Goal: Transaction & Acquisition: Purchase product/service

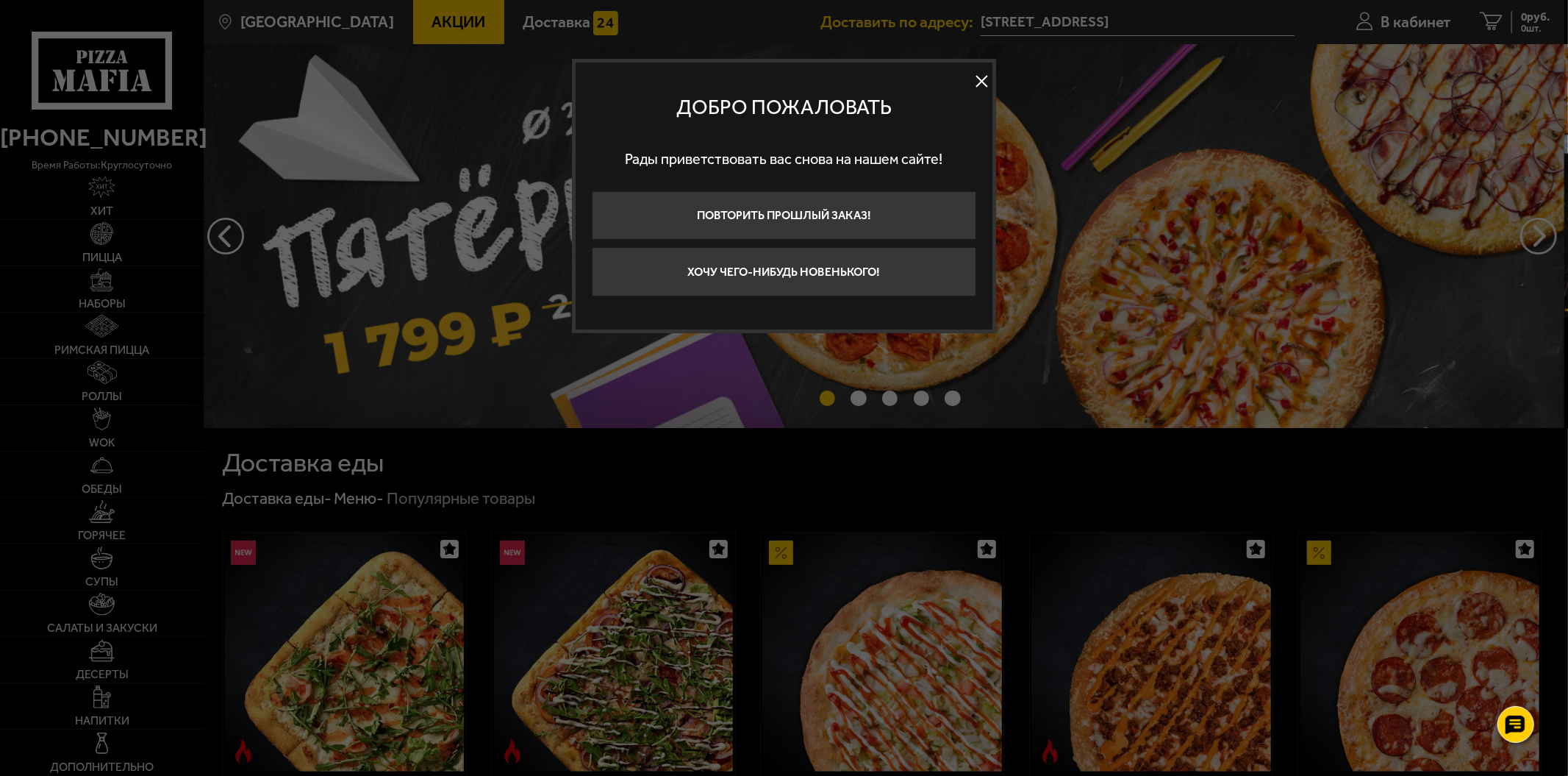
click at [973, 78] on button at bounding box center [981, 82] width 22 height 22
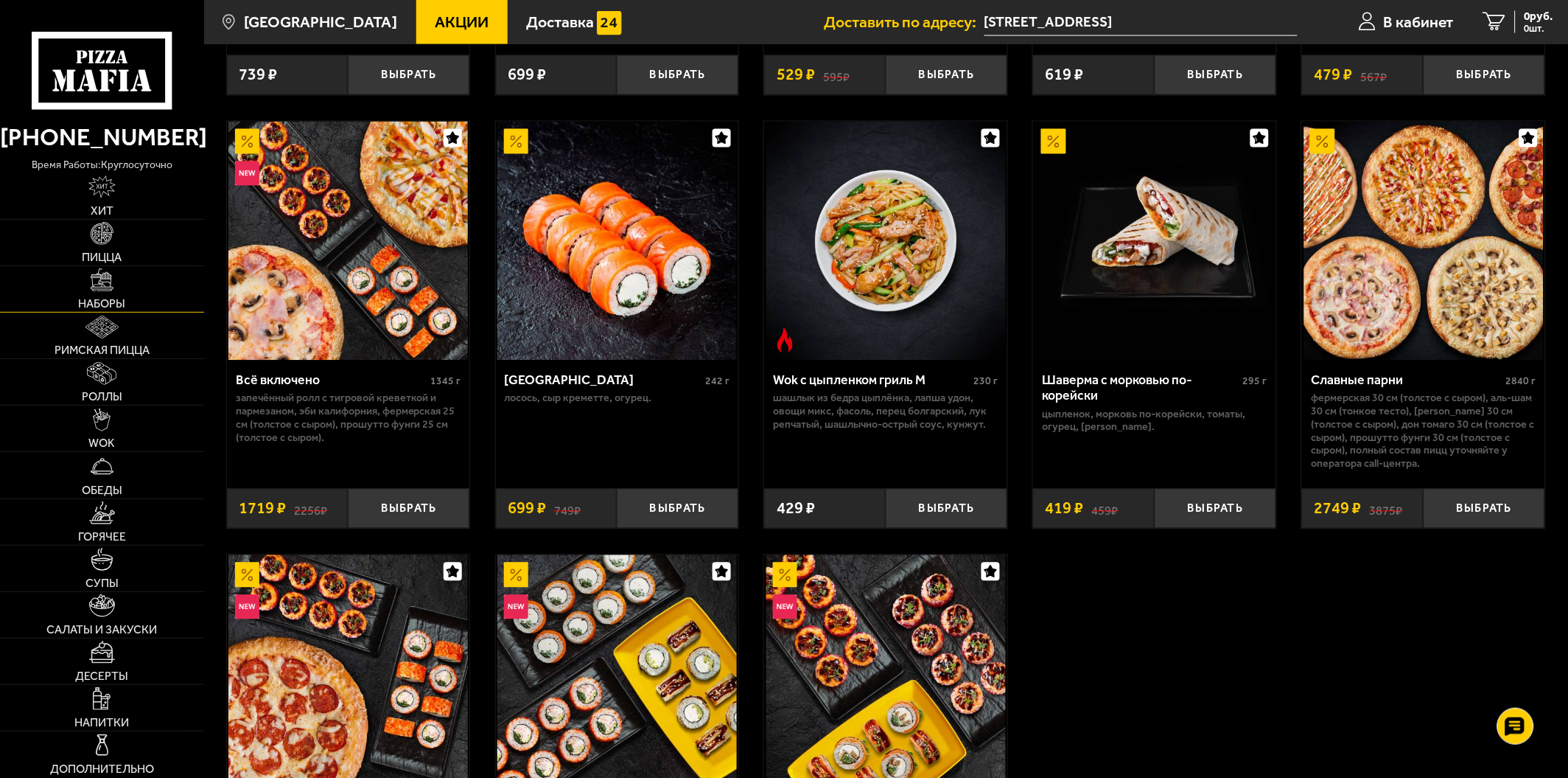
scroll to position [820, 0]
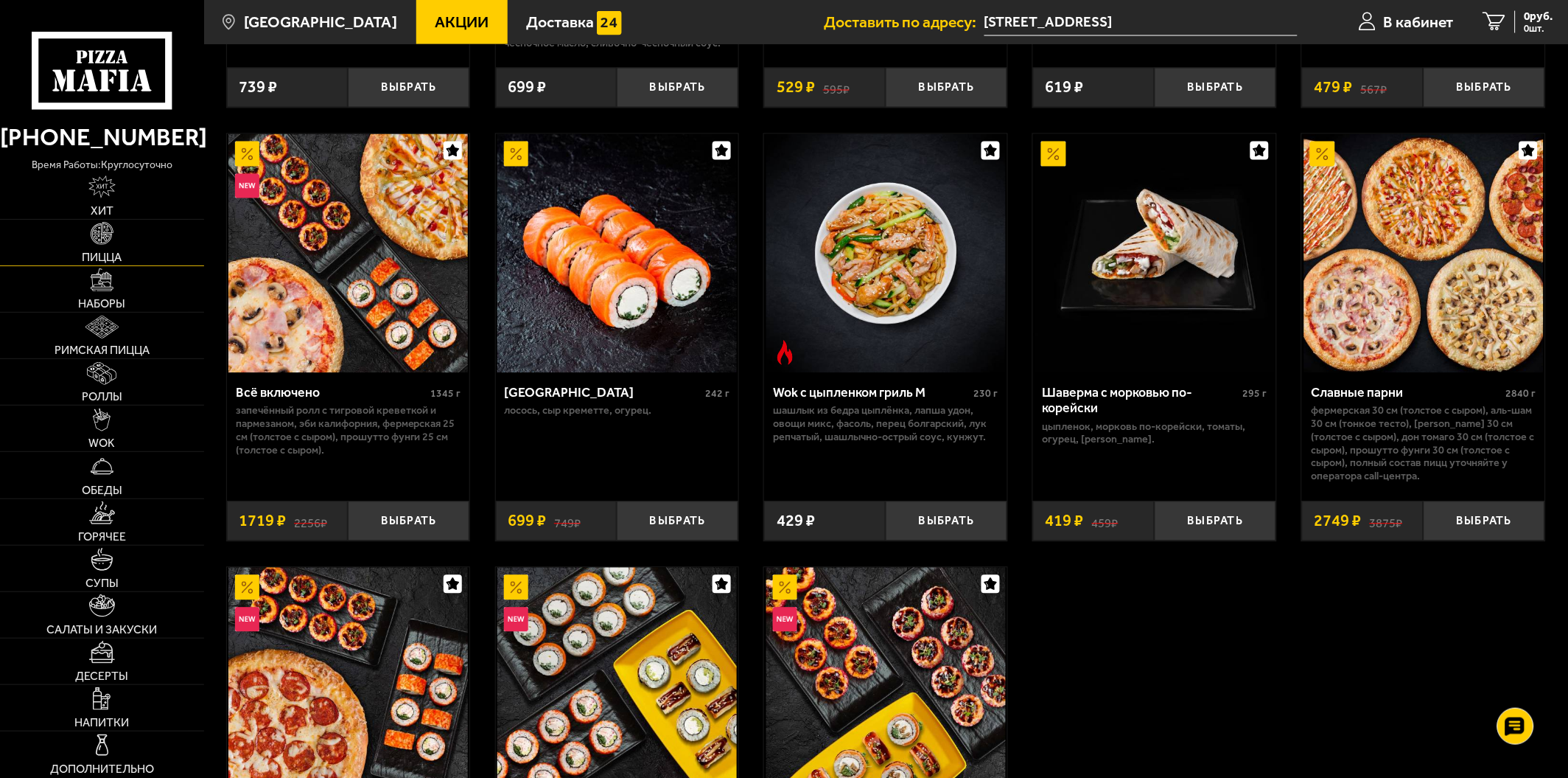
click at [103, 242] on img at bounding box center [102, 233] width 23 height 23
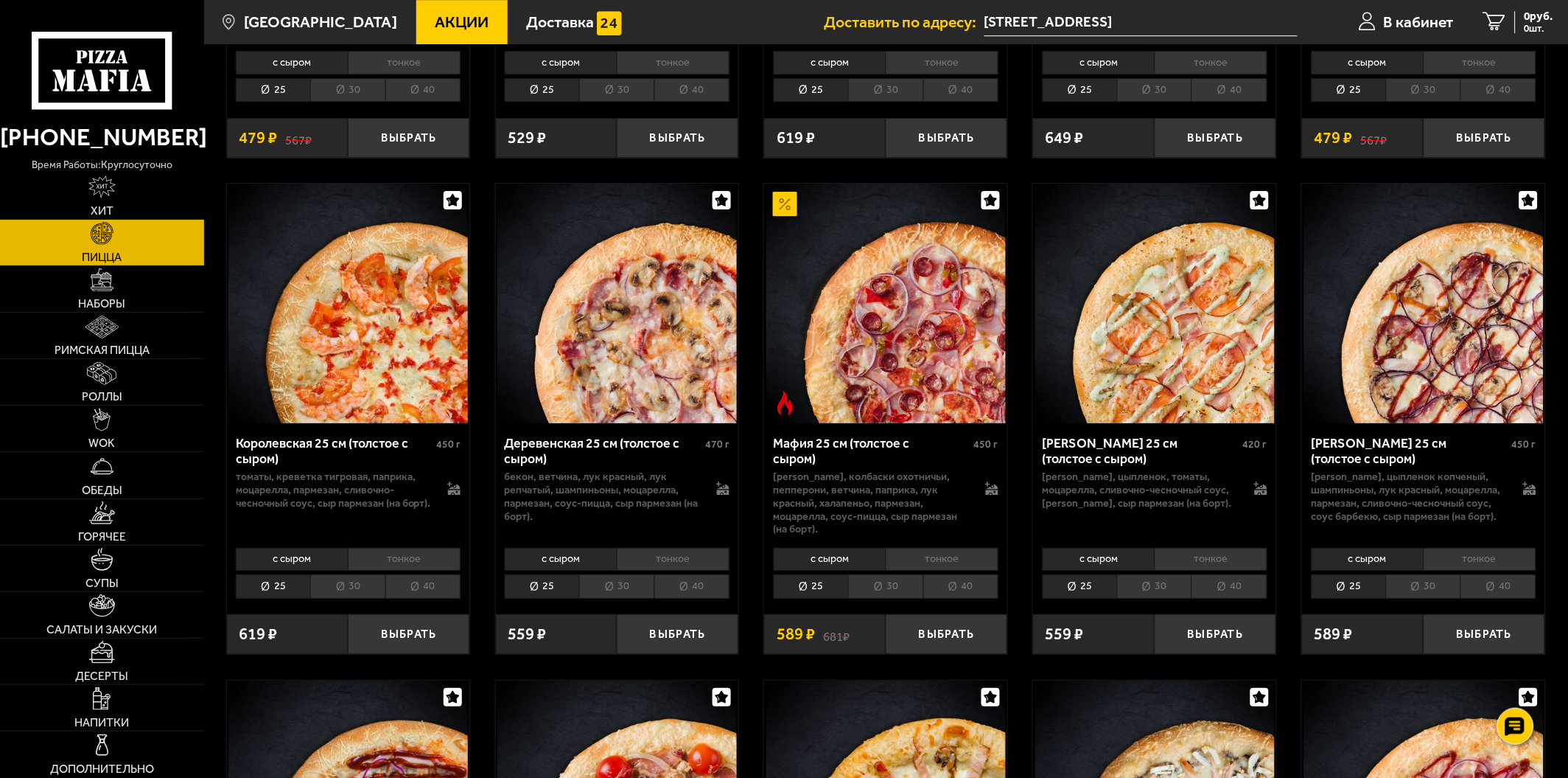
scroll to position [1475, 0]
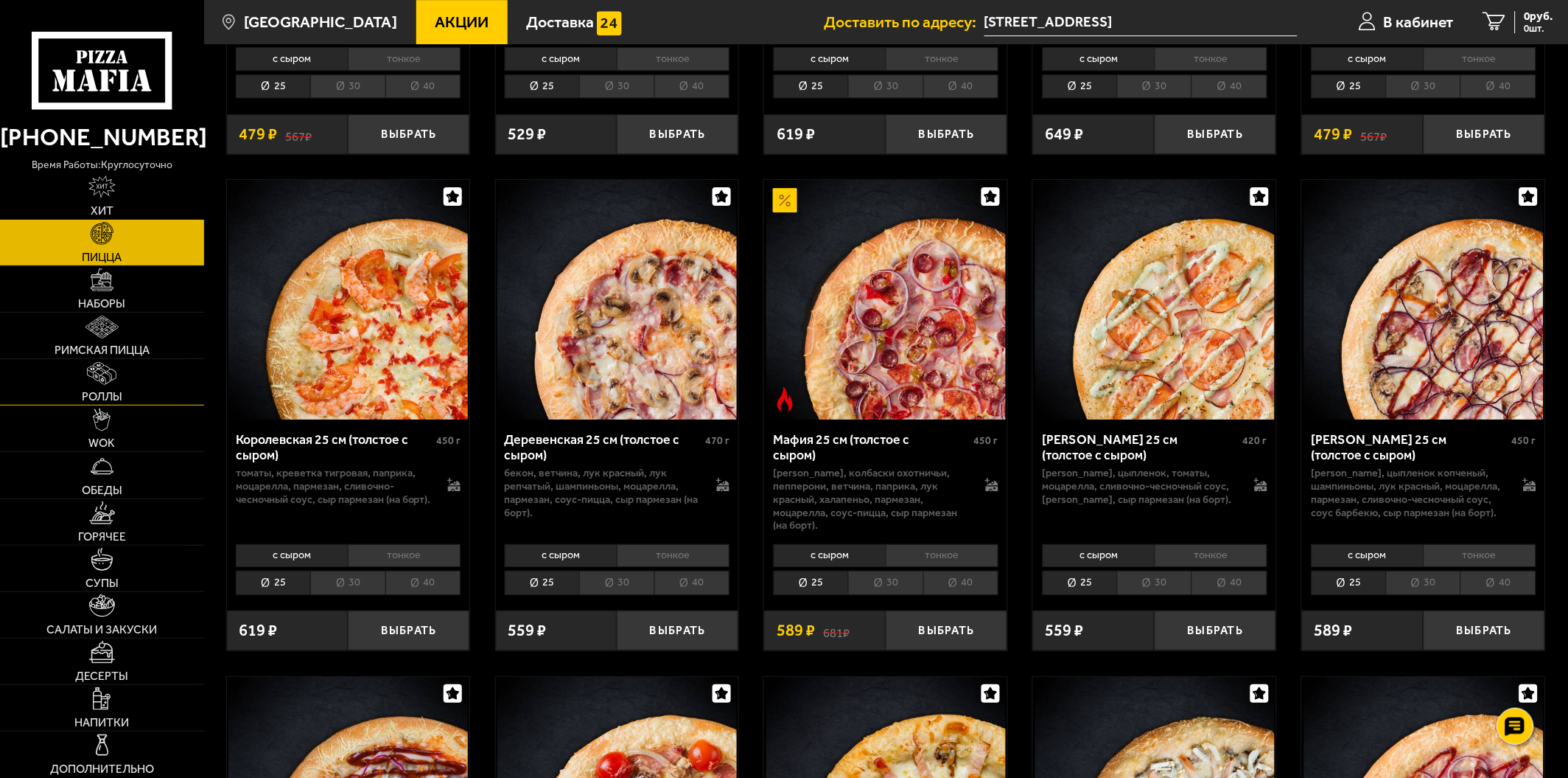
click at [130, 394] on link "Роллы" at bounding box center [102, 382] width 204 height 46
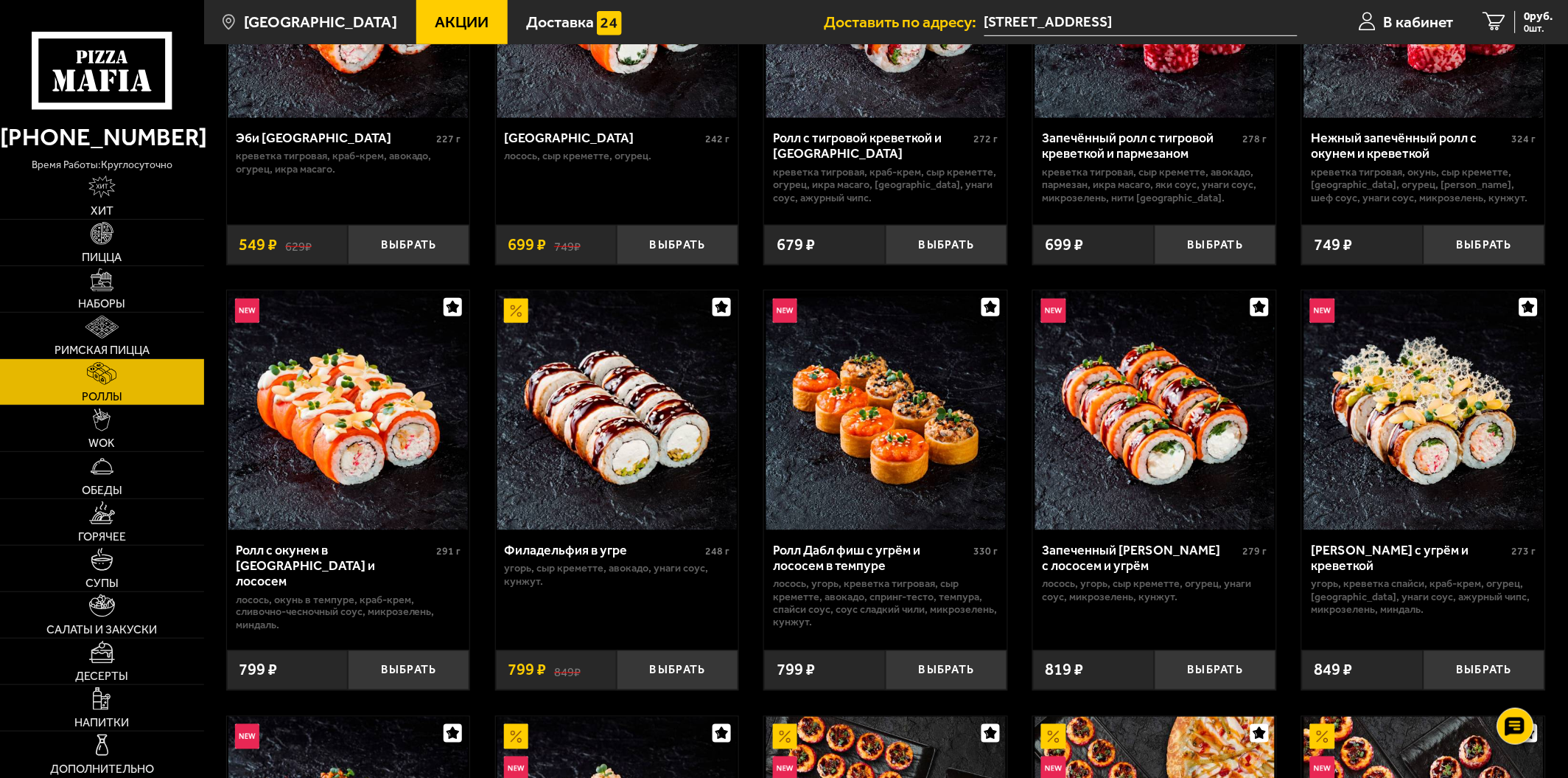
scroll to position [246, 0]
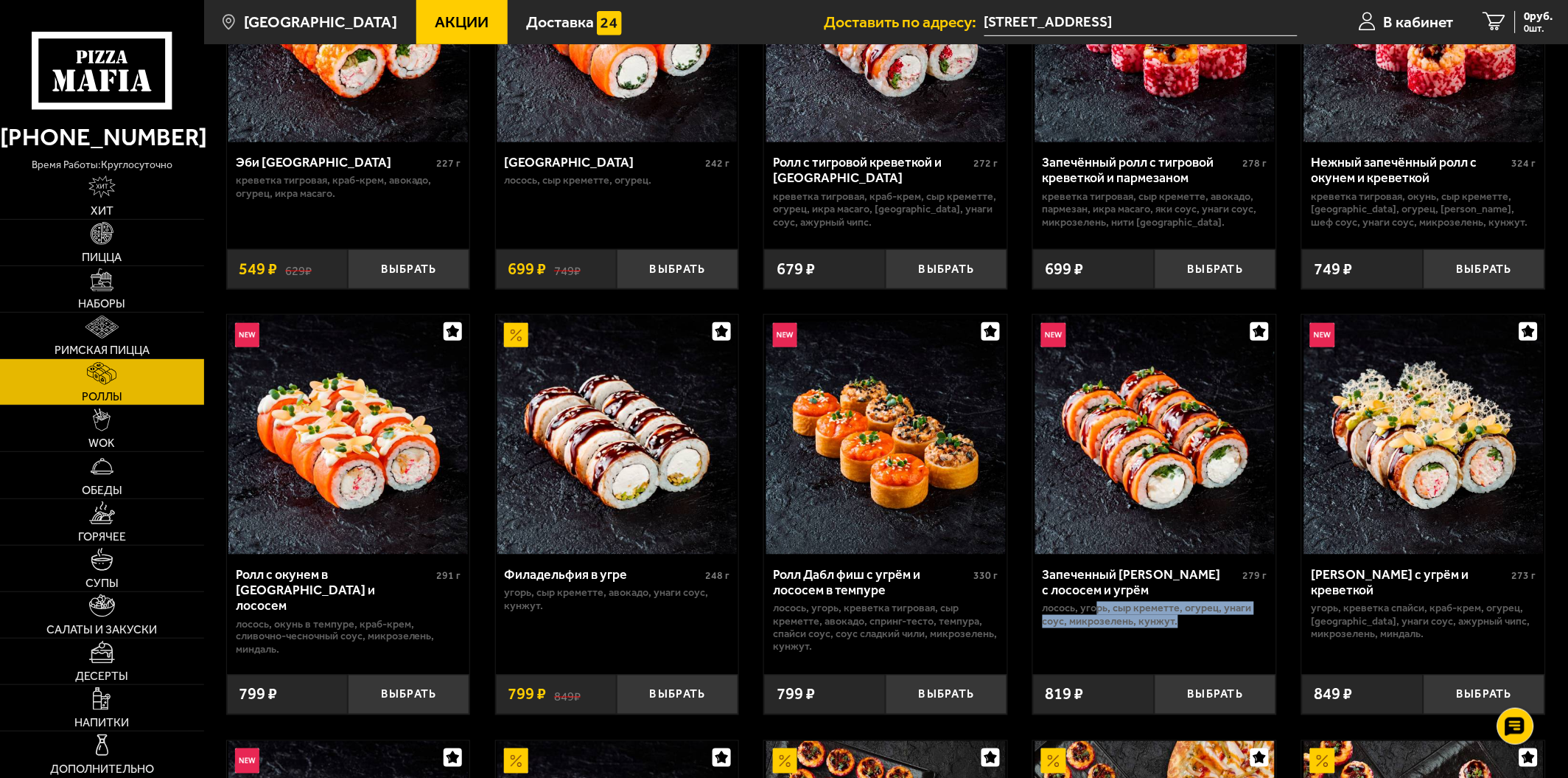
drag, startPoint x: 1103, startPoint y: 610, endPoint x: 1196, endPoint y: 618, distance: 93.3
click at [1196, 618] on p "лосось, угорь, Сыр креметте, огурец, унаги соус, микрозелень, кунжут." at bounding box center [1155, 614] width 224 height 25
click at [1183, 616] on p "лосось, угорь, Сыр креметте, огурец, унаги соус, микрозелень, кунжут." at bounding box center [1155, 614] width 224 height 25
click at [1154, 520] on img at bounding box center [1155, 435] width 240 height 240
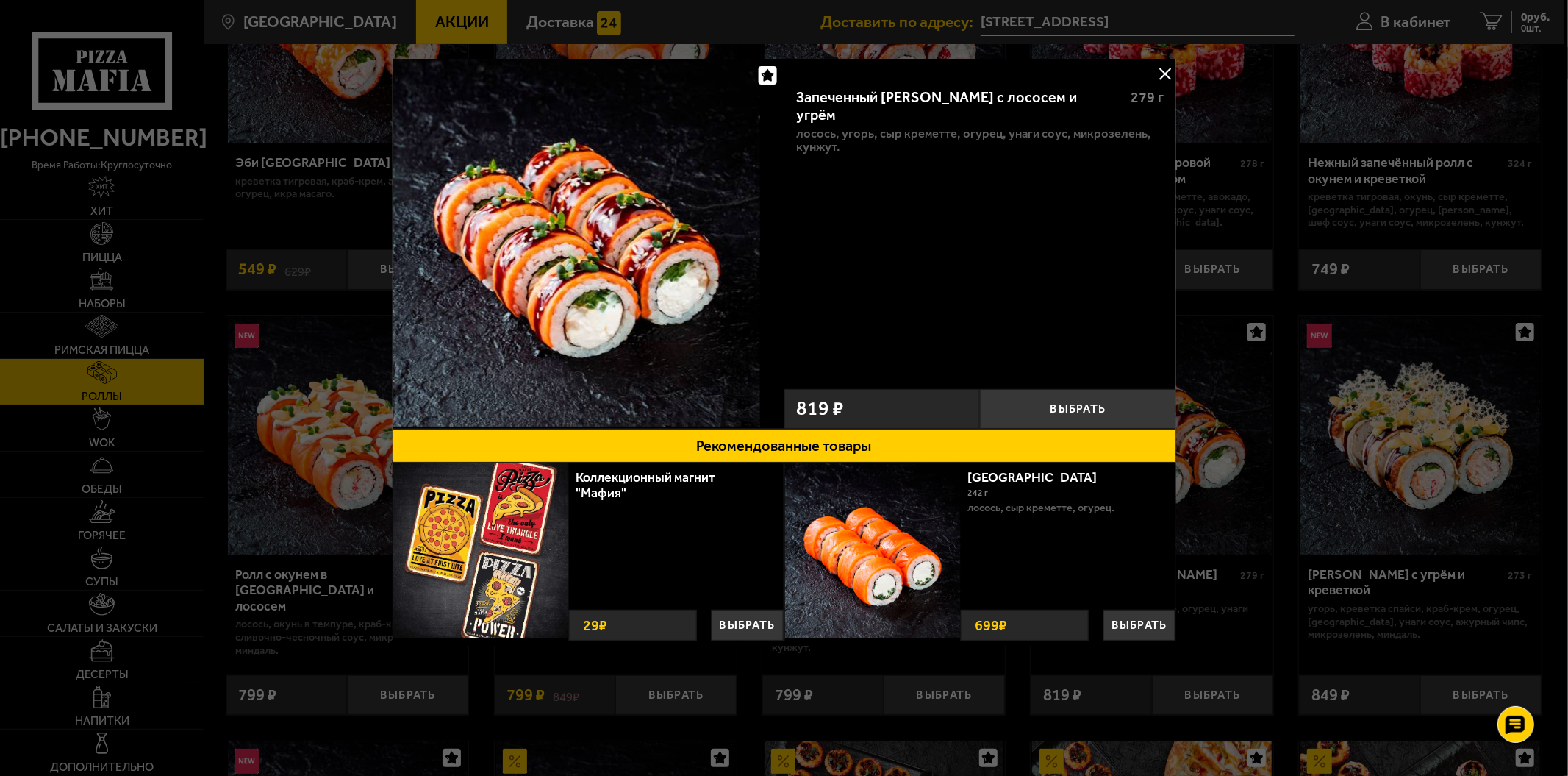
click at [1349, 462] on div at bounding box center [784, 388] width 1568 height 776
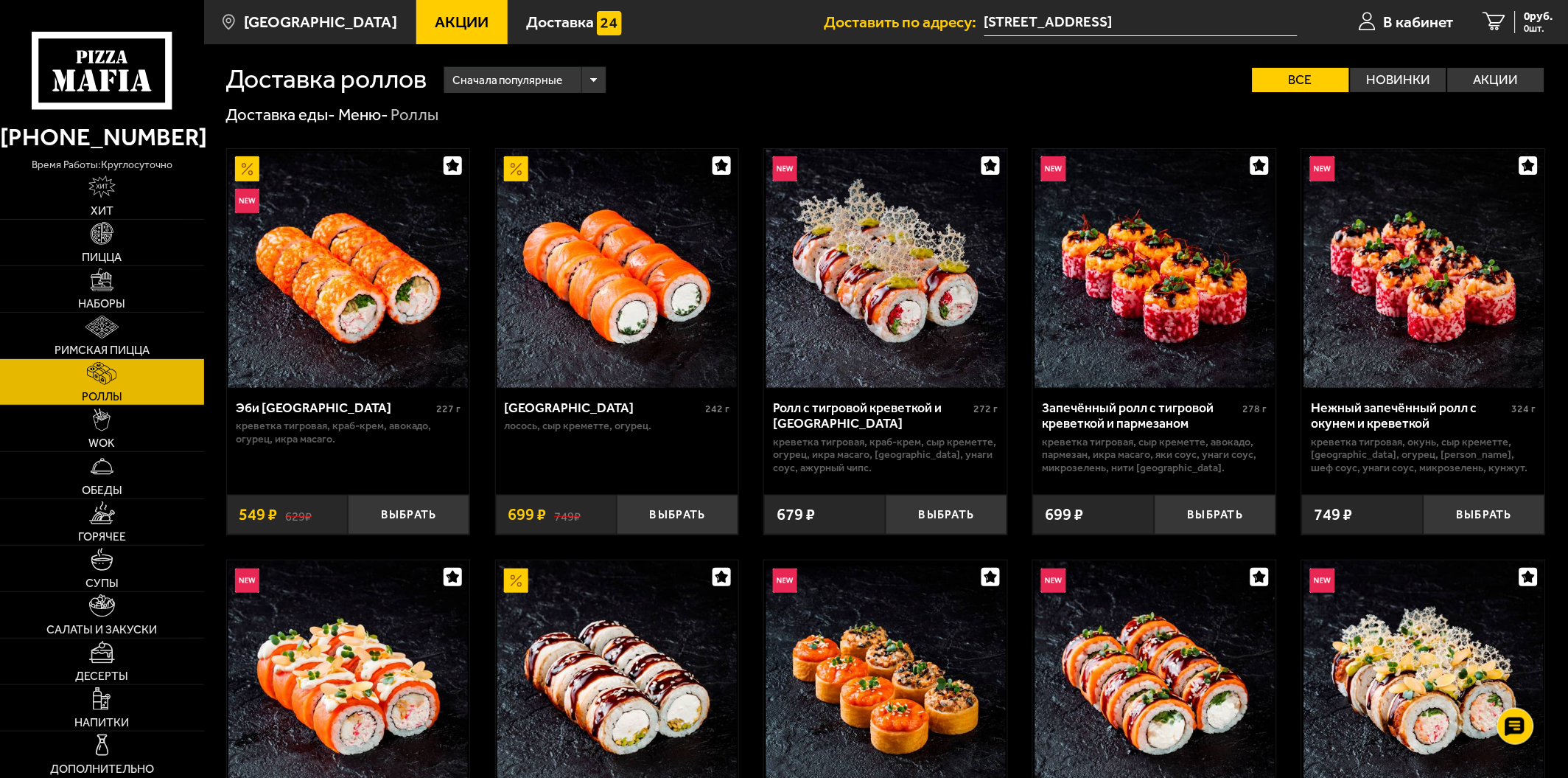
click at [571, 80] on div "Сначала популярные" at bounding box center [525, 80] width 162 height 25
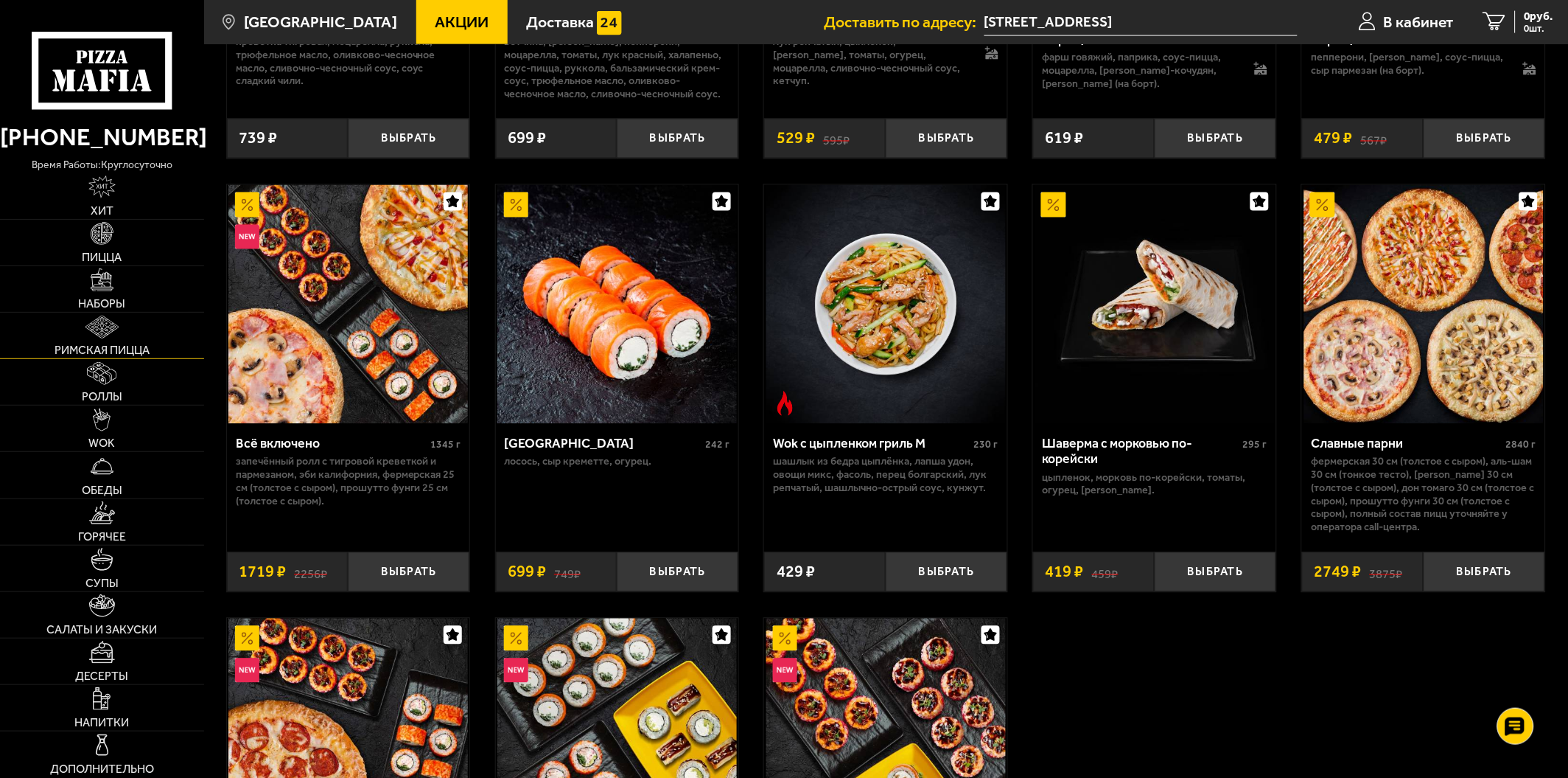
scroll to position [820, 0]
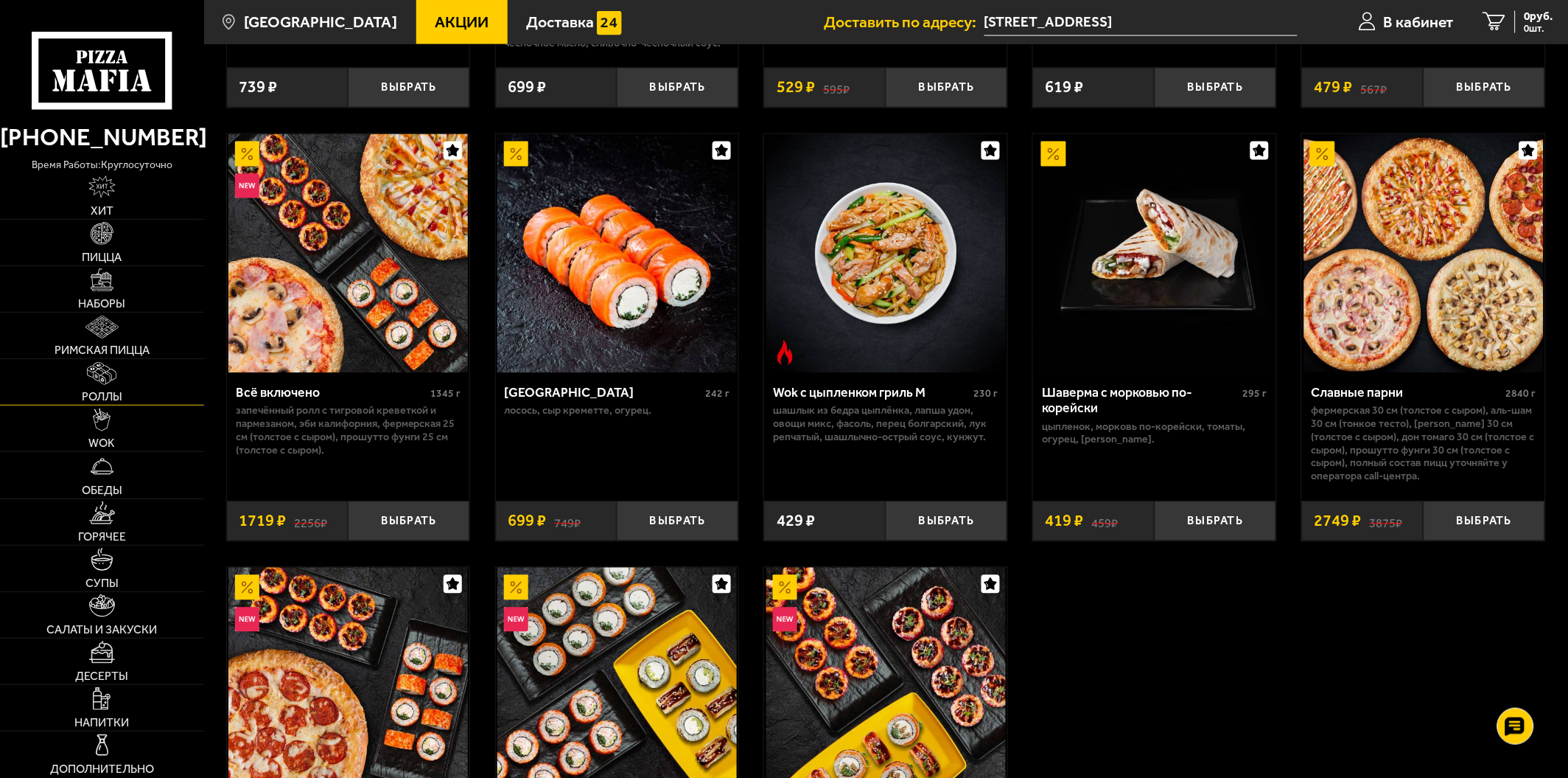
click at [109, 372] on img at bounding box center [102, 373] width 30 height 23
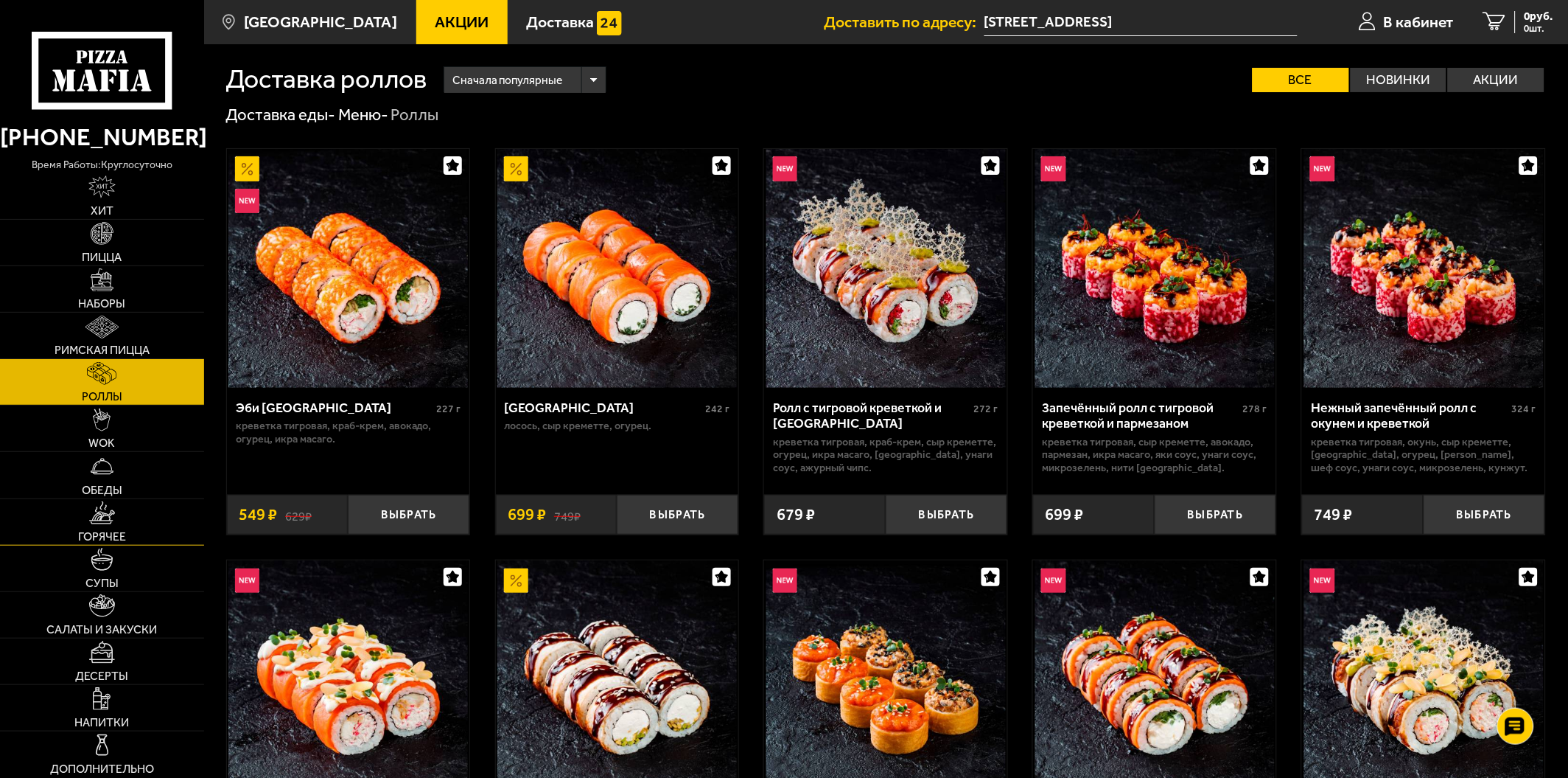
click at [129, 519] on link "Горячее" at bounding box center [102, 522] width 204 height 46
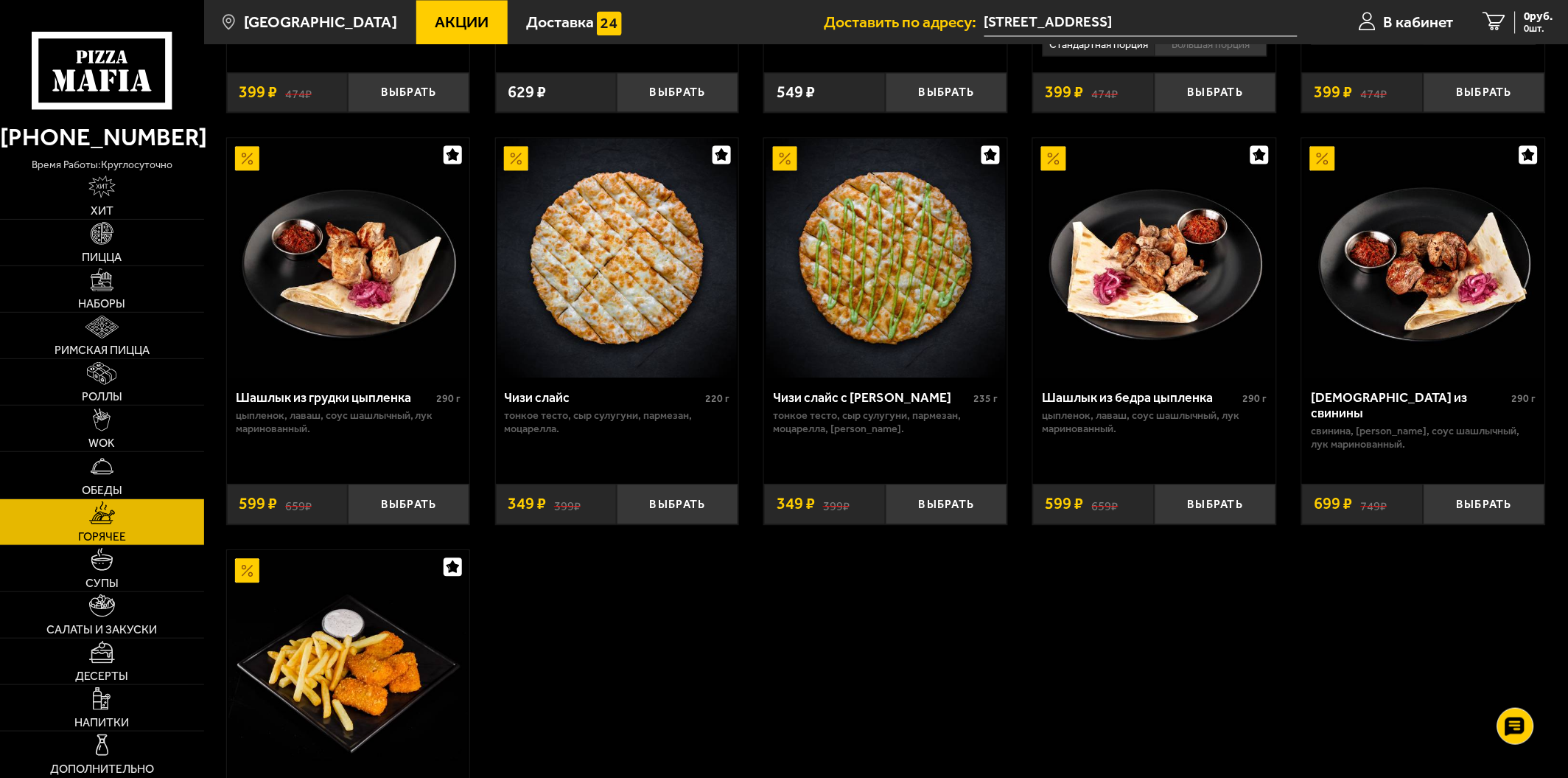
scroll to position [983, 0]
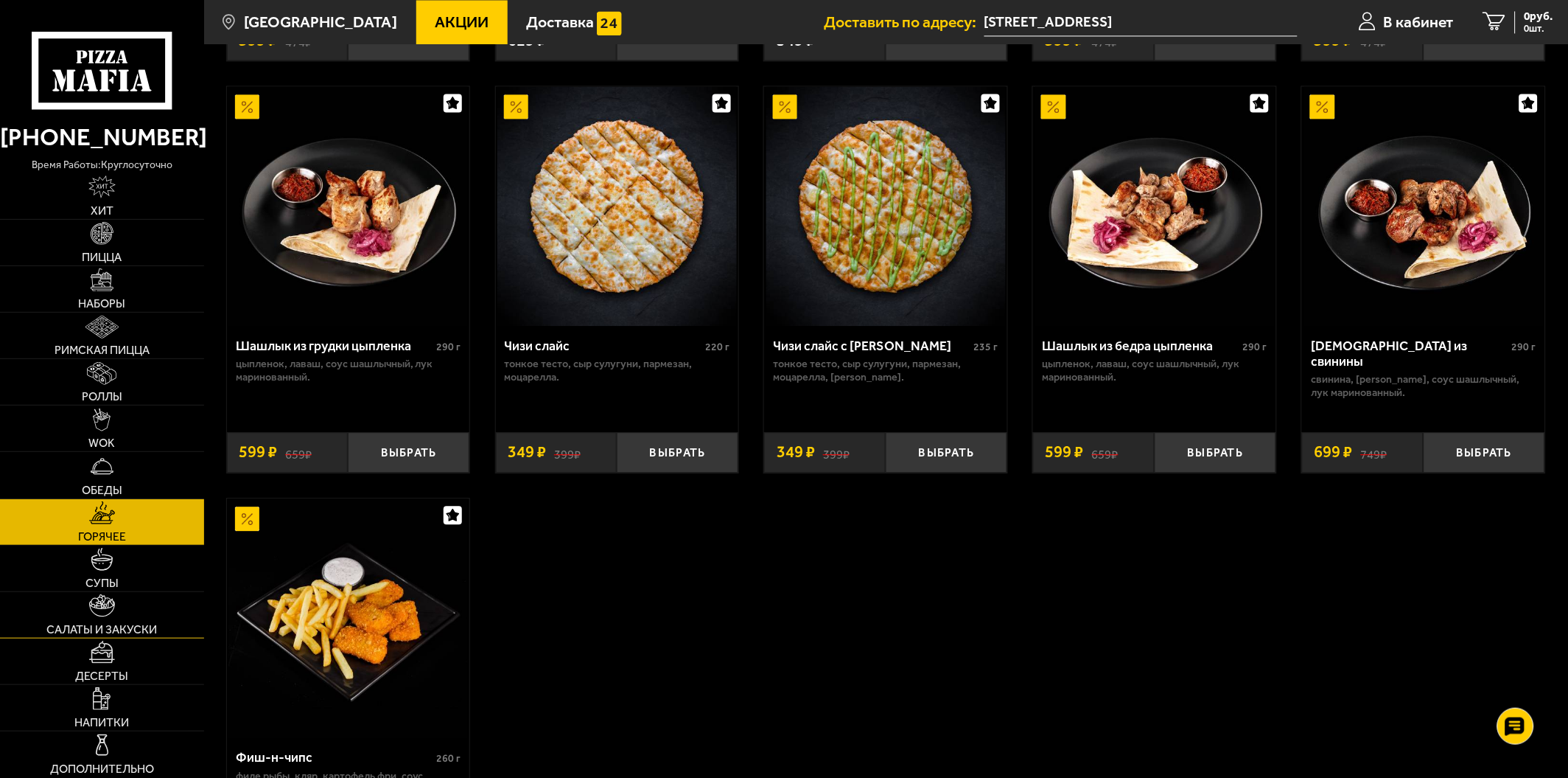
click at [101, 602] on img at bounding box center [102, 605] width 25 height 23
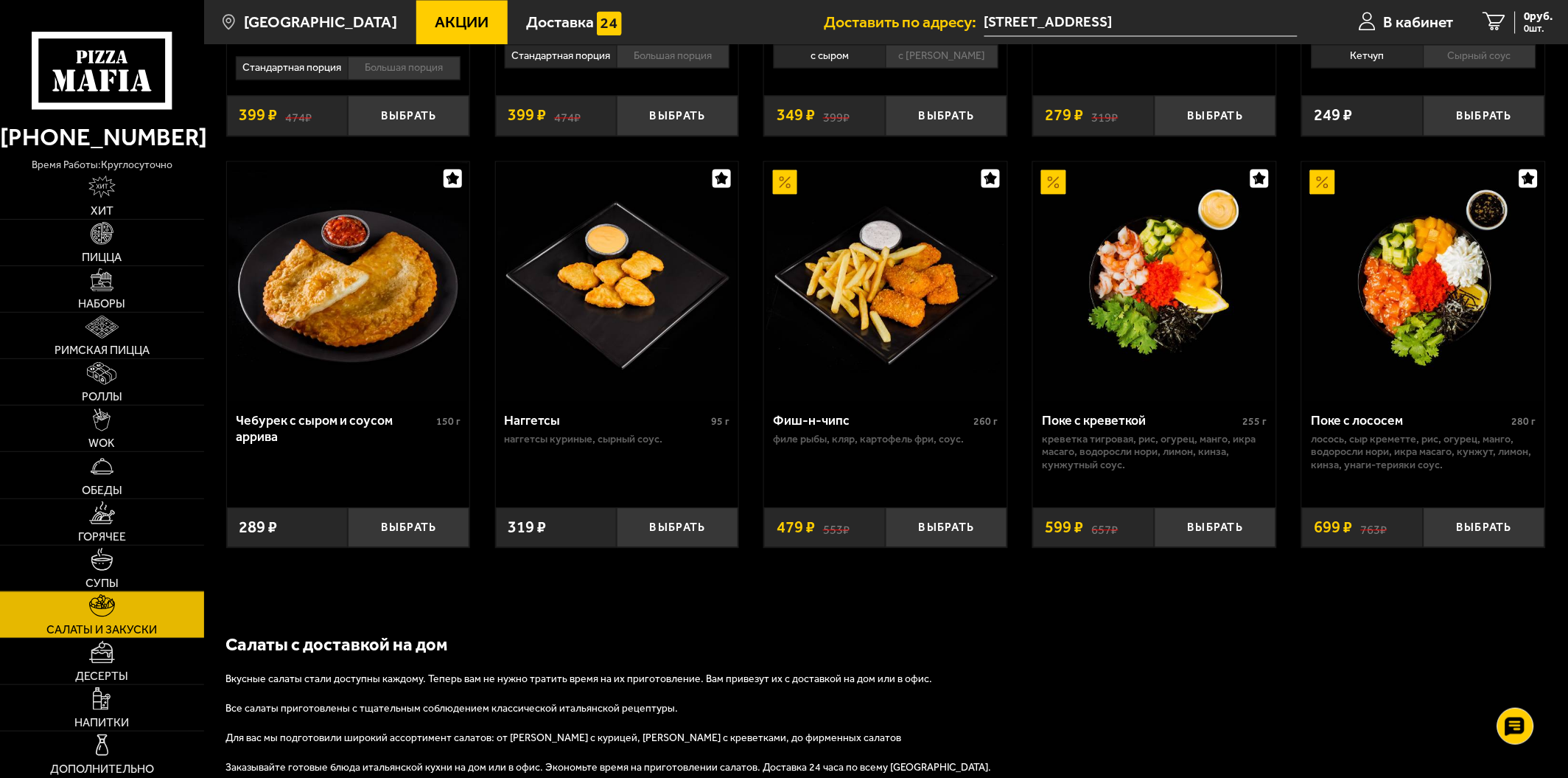
scroll to position [997, 0]
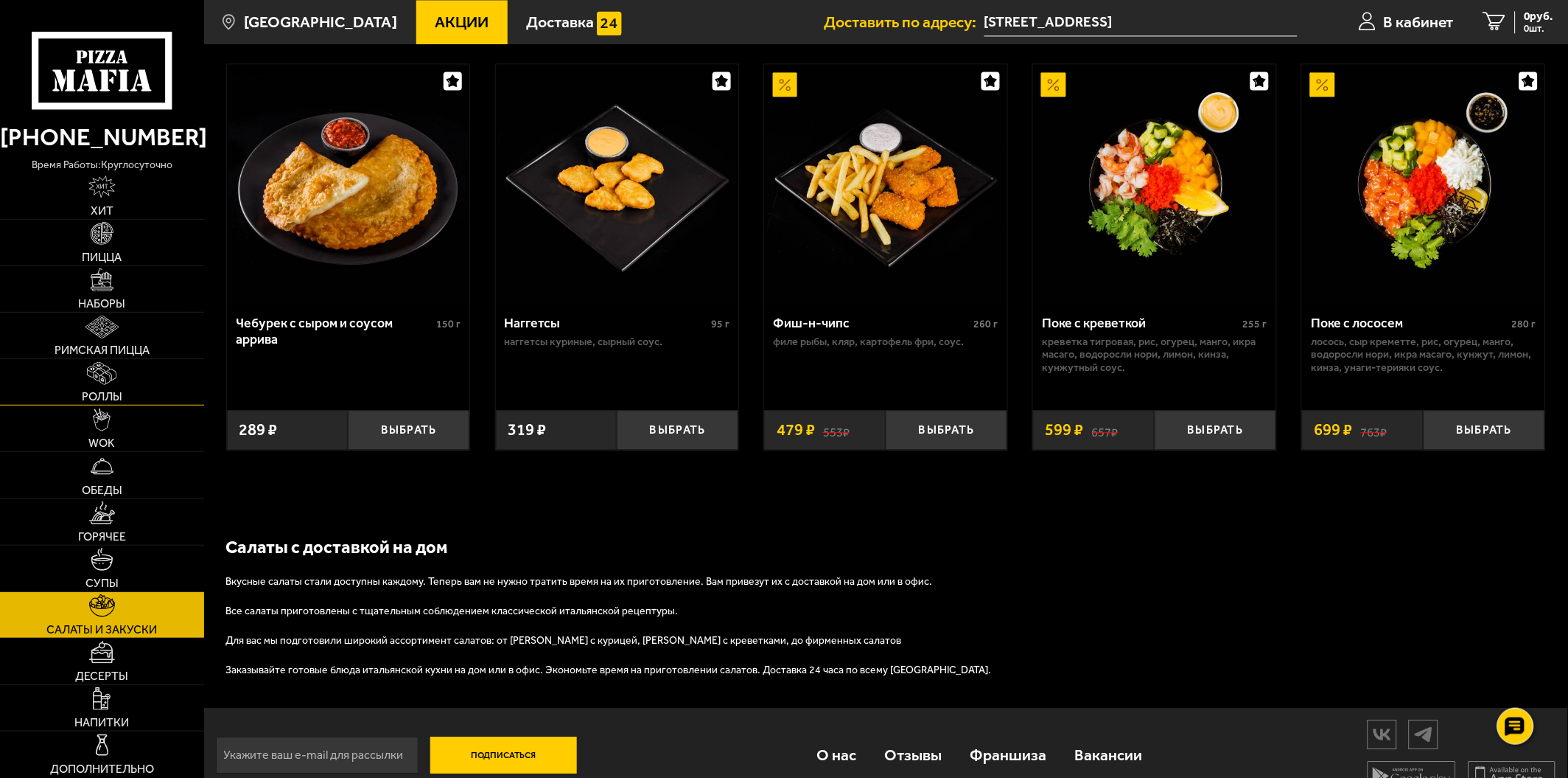
click at [104, 386] on link "Роллы" at bounding box center [102, 382] width 204 height 46
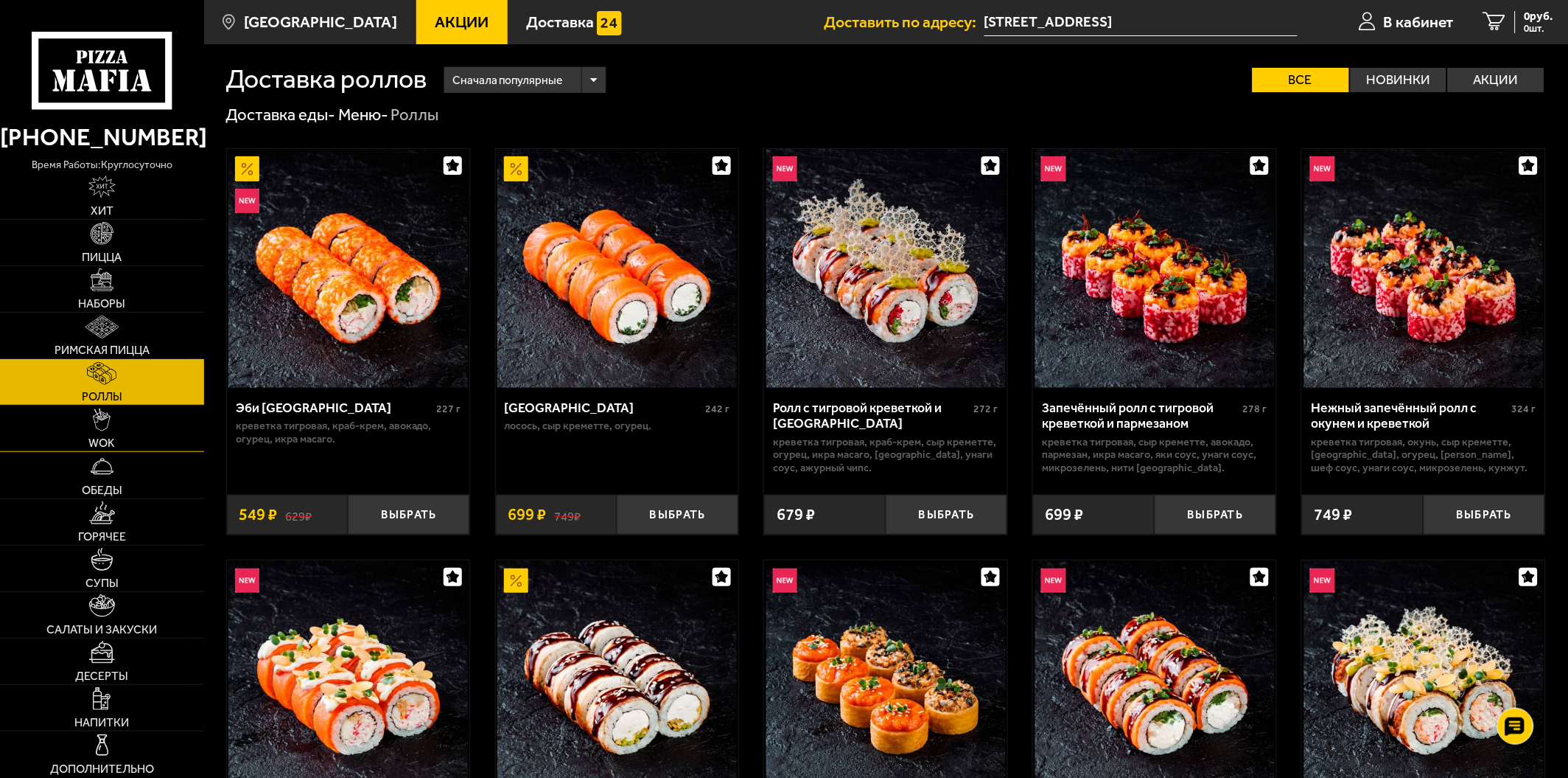
click at [96, 444] on span "WOK" at bounding box center [101, 443] width 26 height 12
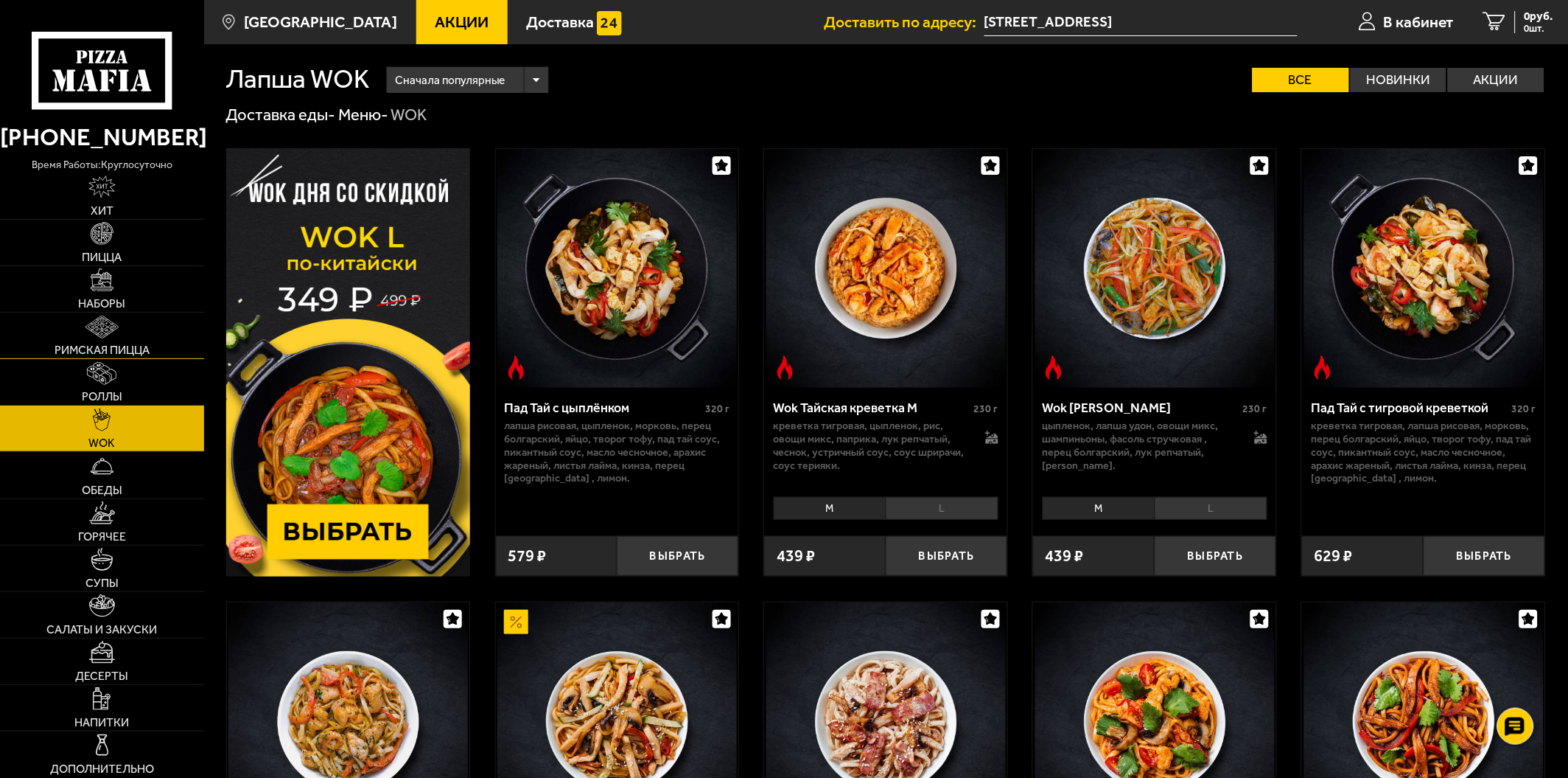
click at [78, 339] on link "Римская пицца" at bounding box center [102, 336] width 204 height 46
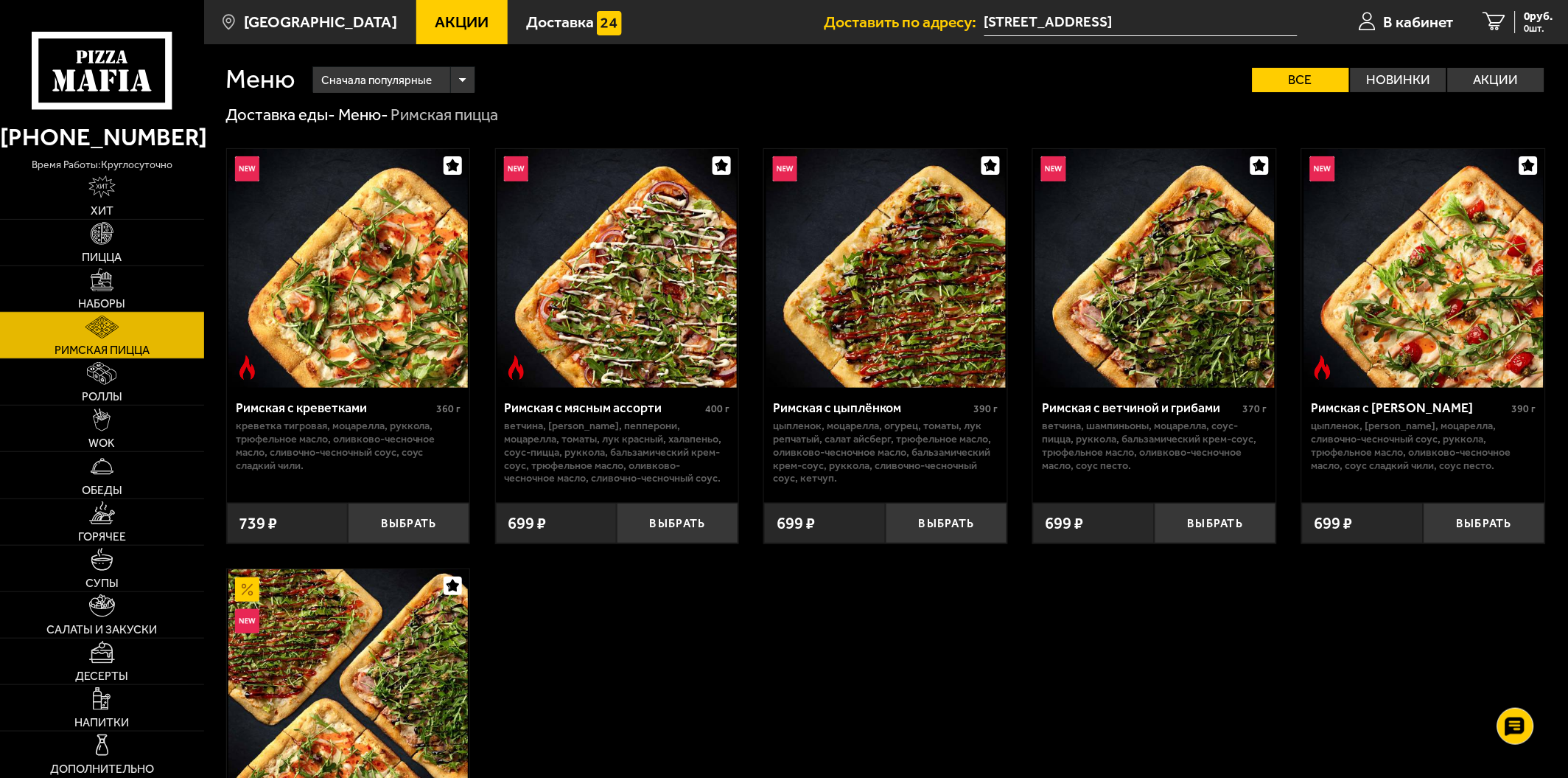
click at [133, 283] on link "Наборы" at bounding box center [102, 289] width 204 height 46
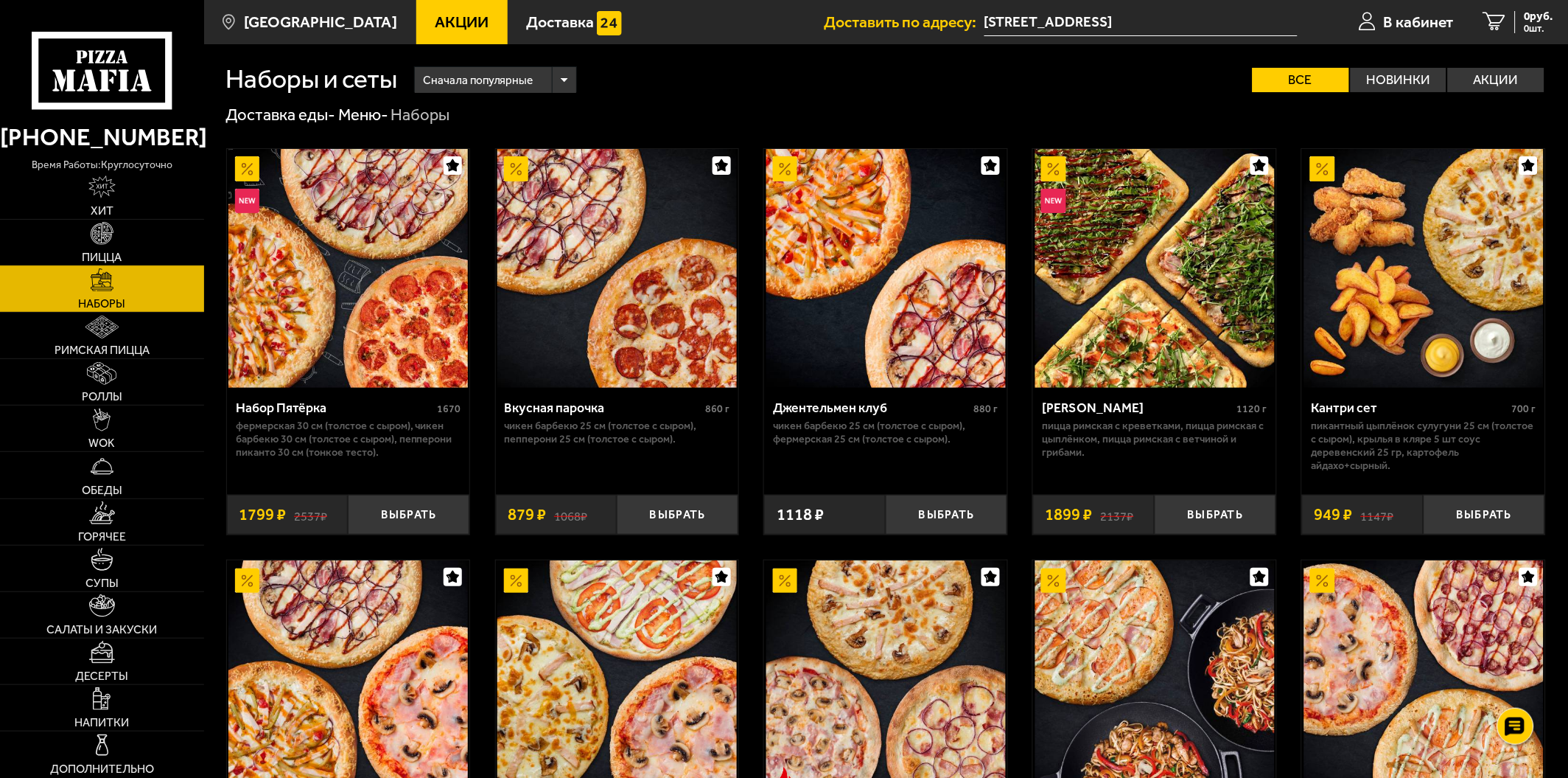
click at [134, 264] on link "Пицца" at bounding box center [102, 242] width 204 height 46
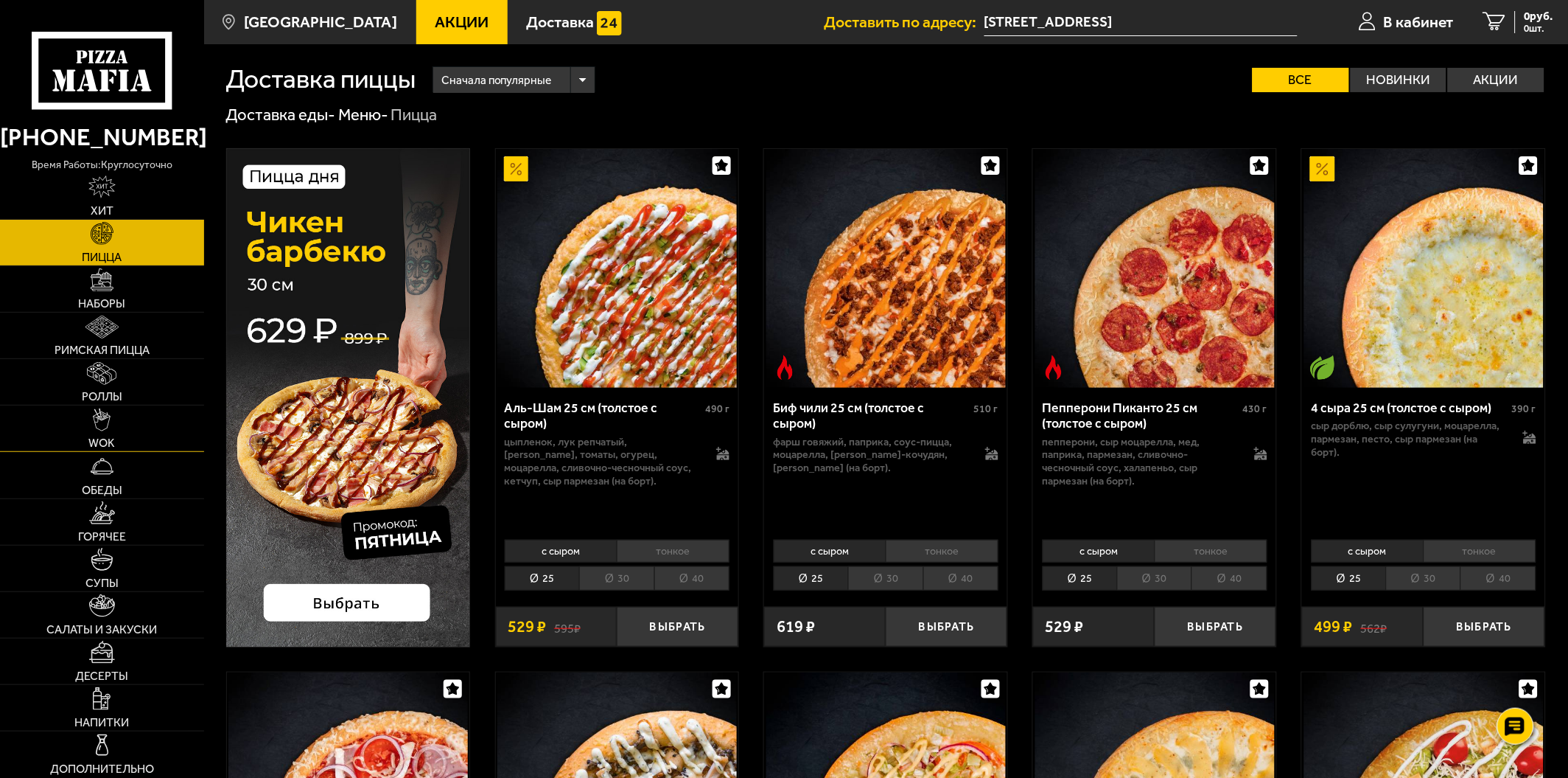
click at [107, 424] on img at bounding box center [102, 420] width 18 height 23
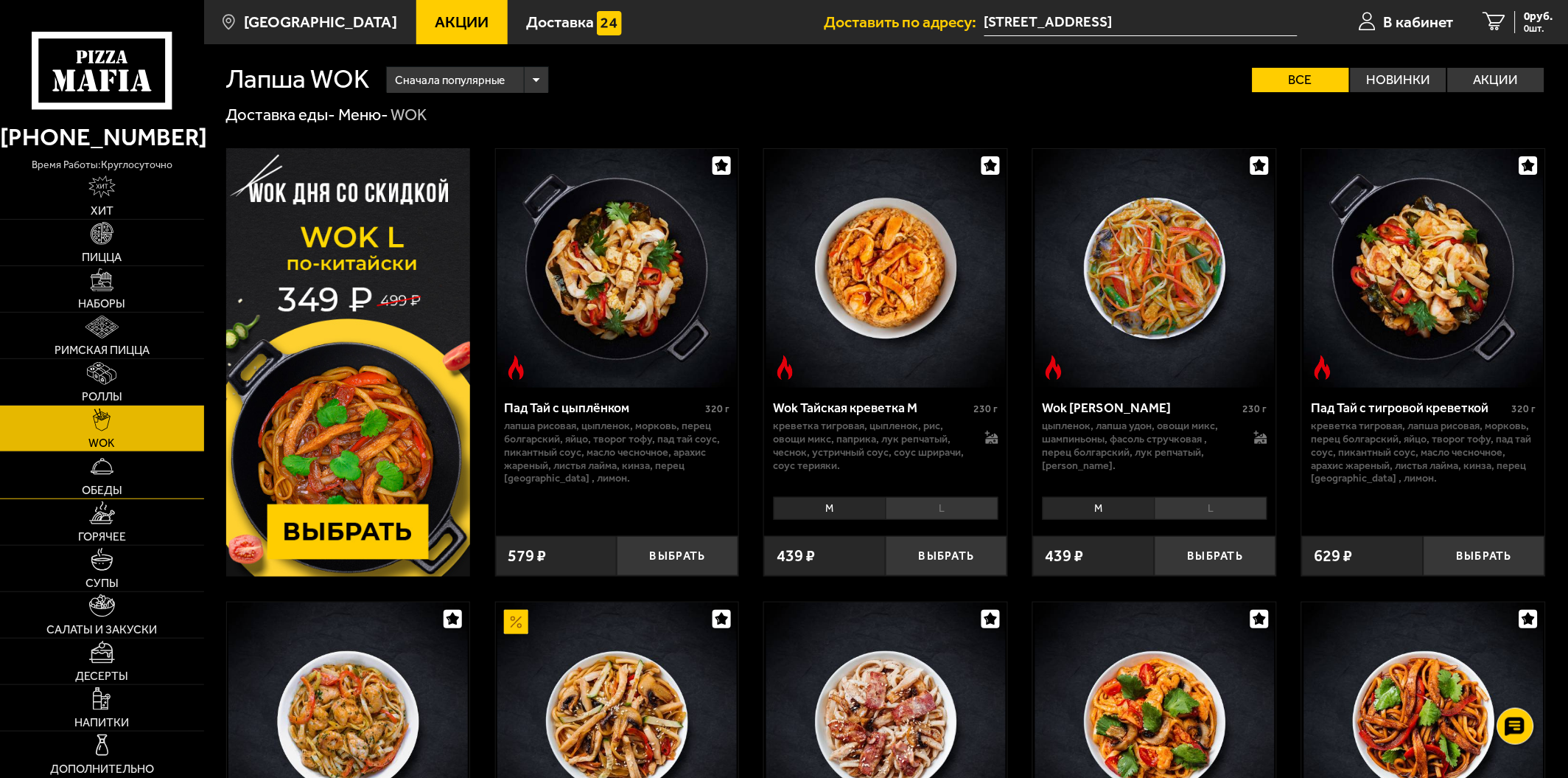
click at [125, 467] on link "Обеды" at bounding box center [102, 475] width 204 height 46
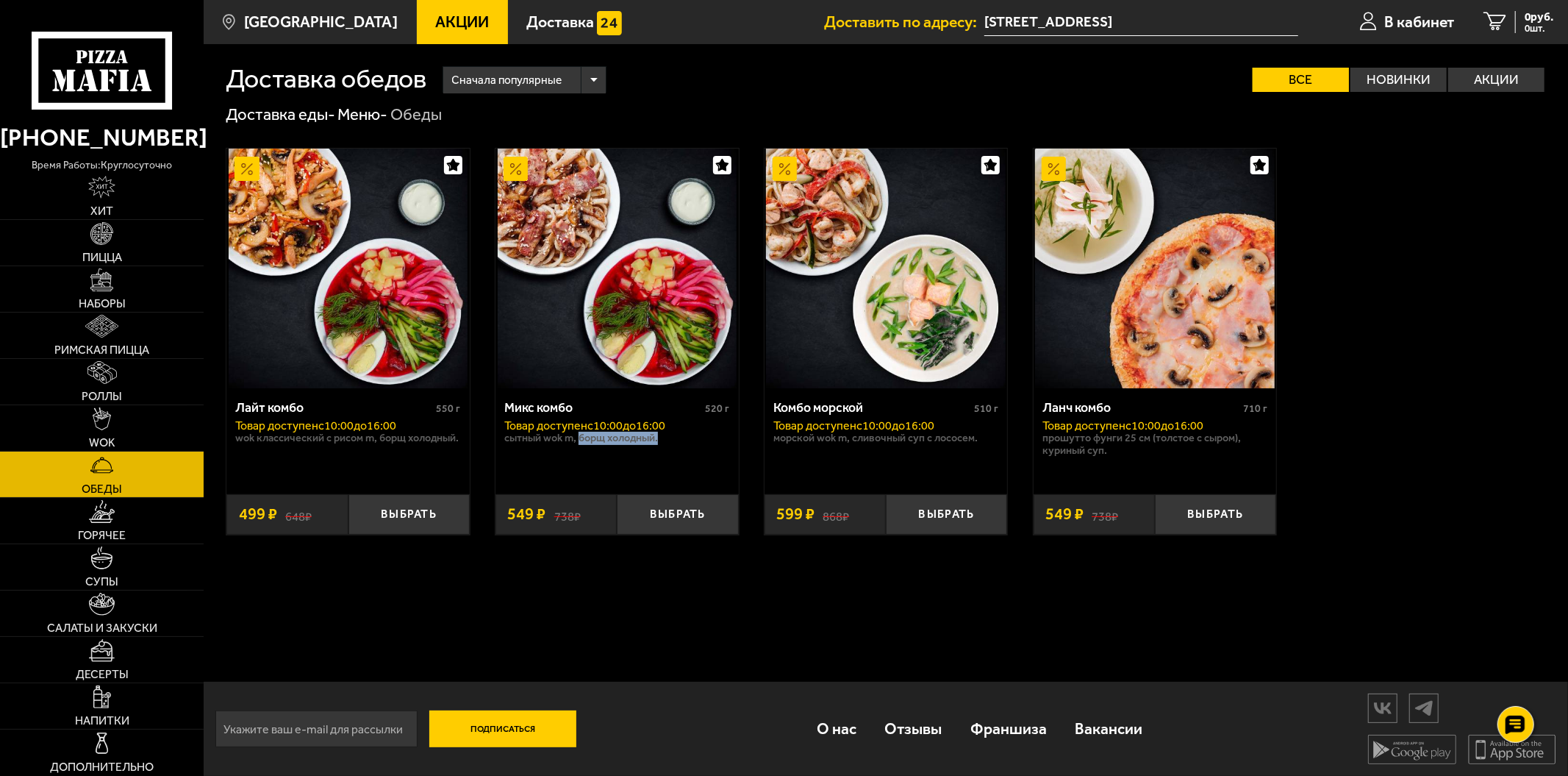
drag, startPoint x: 579, startPoint y: 436, endPoint x: 664, endPoint y: 433, distance: 85.1
click at [664, 433] on p "Сытный Wok M, Борщ холодный." at bounding box center [617, 439] width 225 height 14
click at [659, 440] on p "Сытный Wok M, Борщ холодный." at bounding box center [617, 439] width 225 height 14
click at [101, 565] on img at bounding box center [101, 557] width 23 height 23
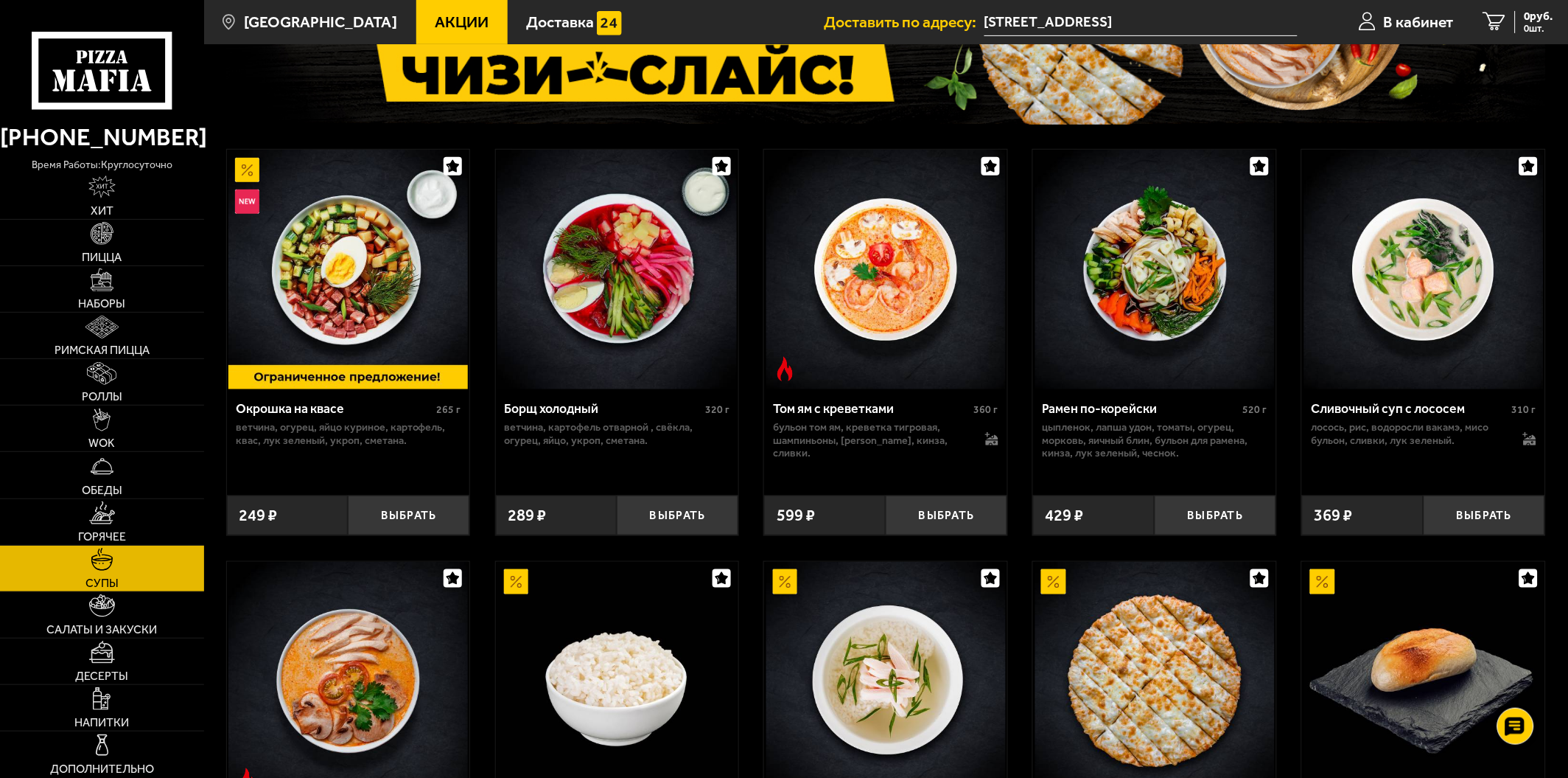
scroll to position [246, 0]
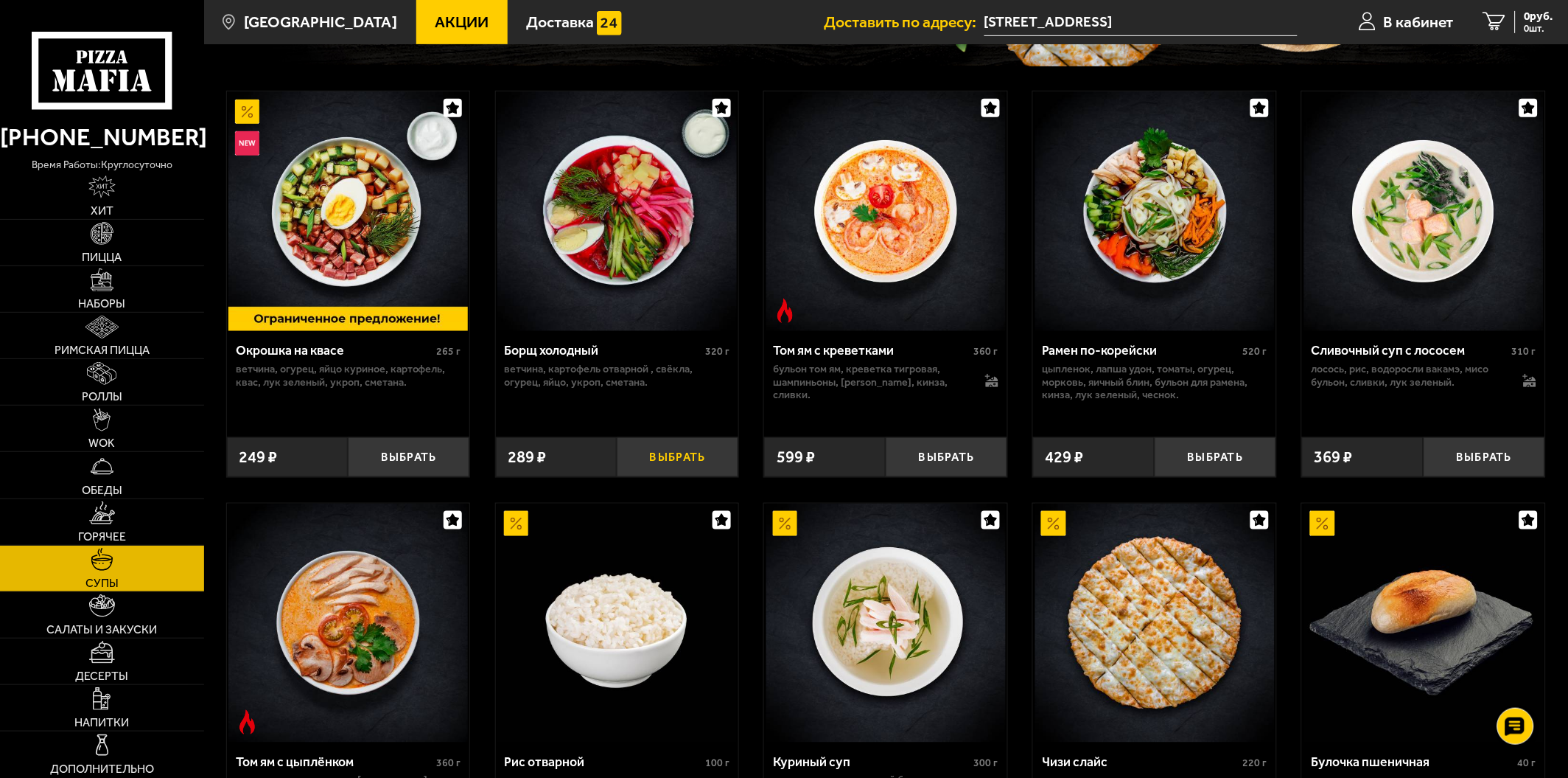
click at [652, 462] on button "Выбрать" at bounding box center [678, 457] width 122 height 40
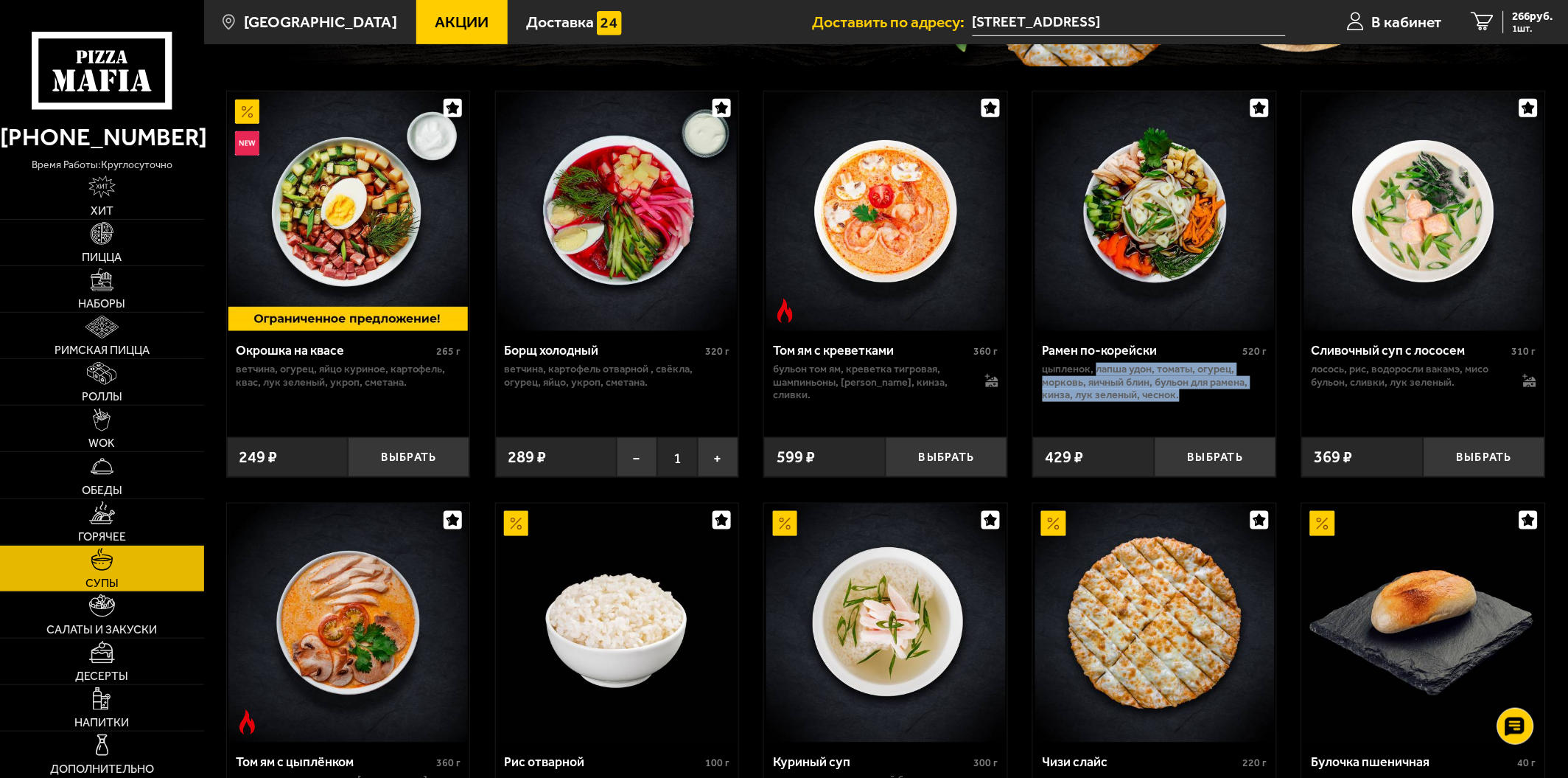
drag, startPoint x: 1097, startPoint y: 375, endPoint x: 1183, endPoint y: 395, distance: 88.3
click at [1183, 395] on p "цыпленок, лапша удон, томаты, огурец, морковь, яичный блин, бульон для рамена, …" at bounding box center [1155, 382] width 224 height 39
click at [1182, 389] on p "цыпленок, лапша удон, томаты, огурец, морковь, яичный блин, бульон для рамена, …" at bounding box center [1155, 382] width 224 height 39
click at [1188, 443] on button "Выбрать" at bounding box center [1216, 457] width 122 height 40
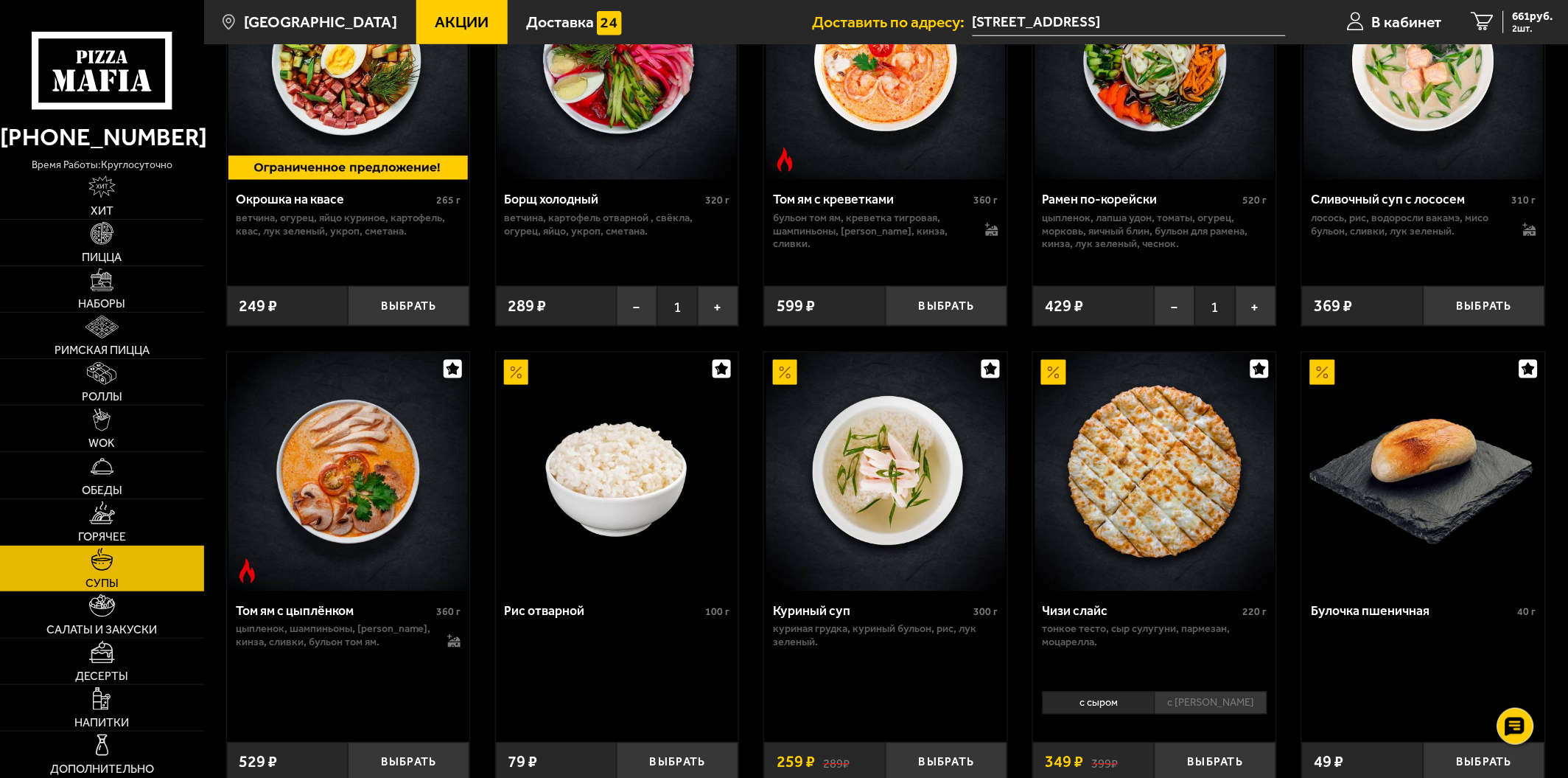
scroll to position [409, 0]
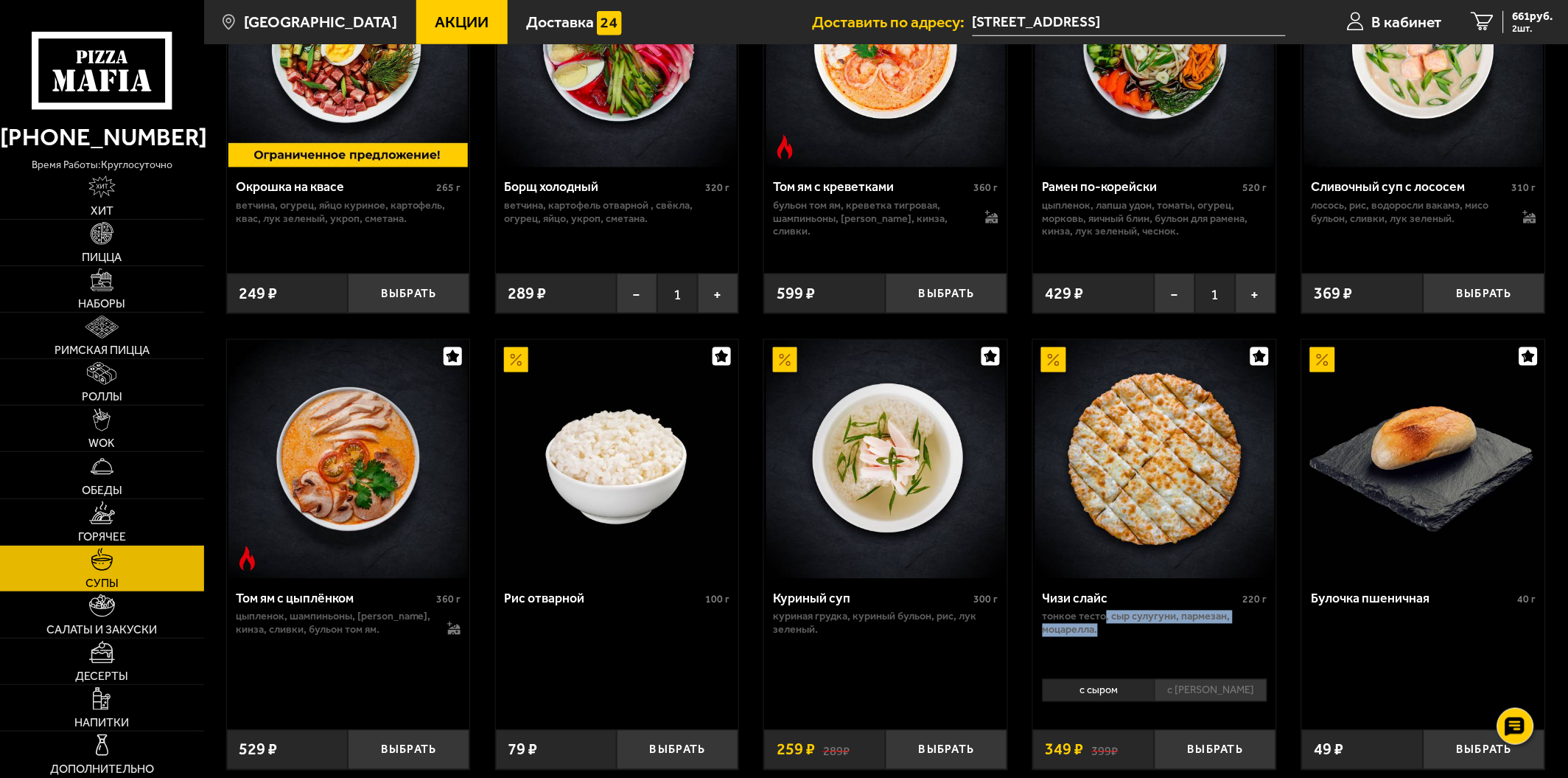
drag, startPoint x: 1188, startPoint y: 622, endPoint x: 1243, endPoint y: 628, distance: 55.3
click at [1243, 628] on p "тонкое тесто, сыр сулугуни, пармезан, моцарелла." at bounding box center [1155, 623] width 224 height 25
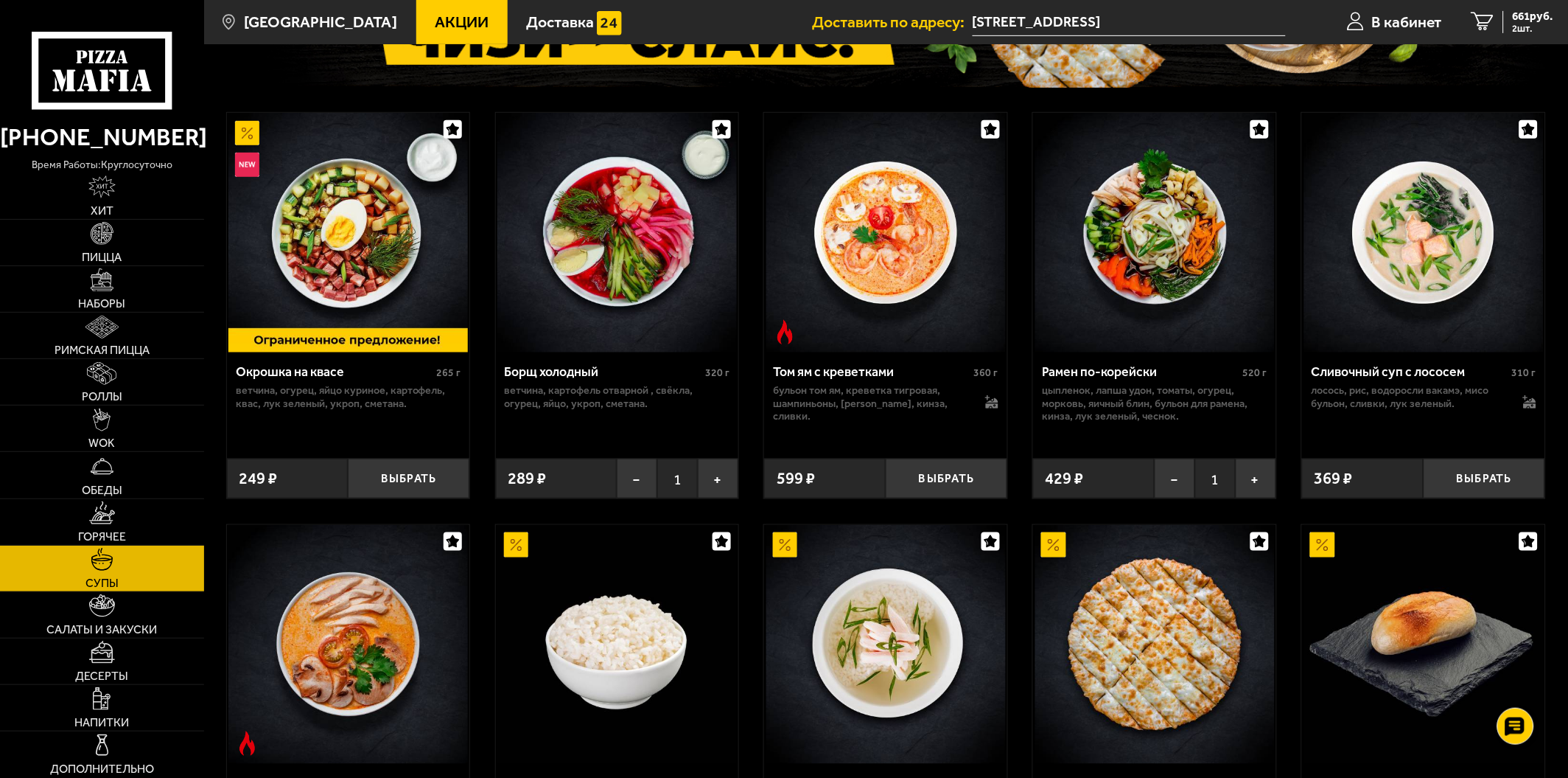
scroll to position [222, 0]
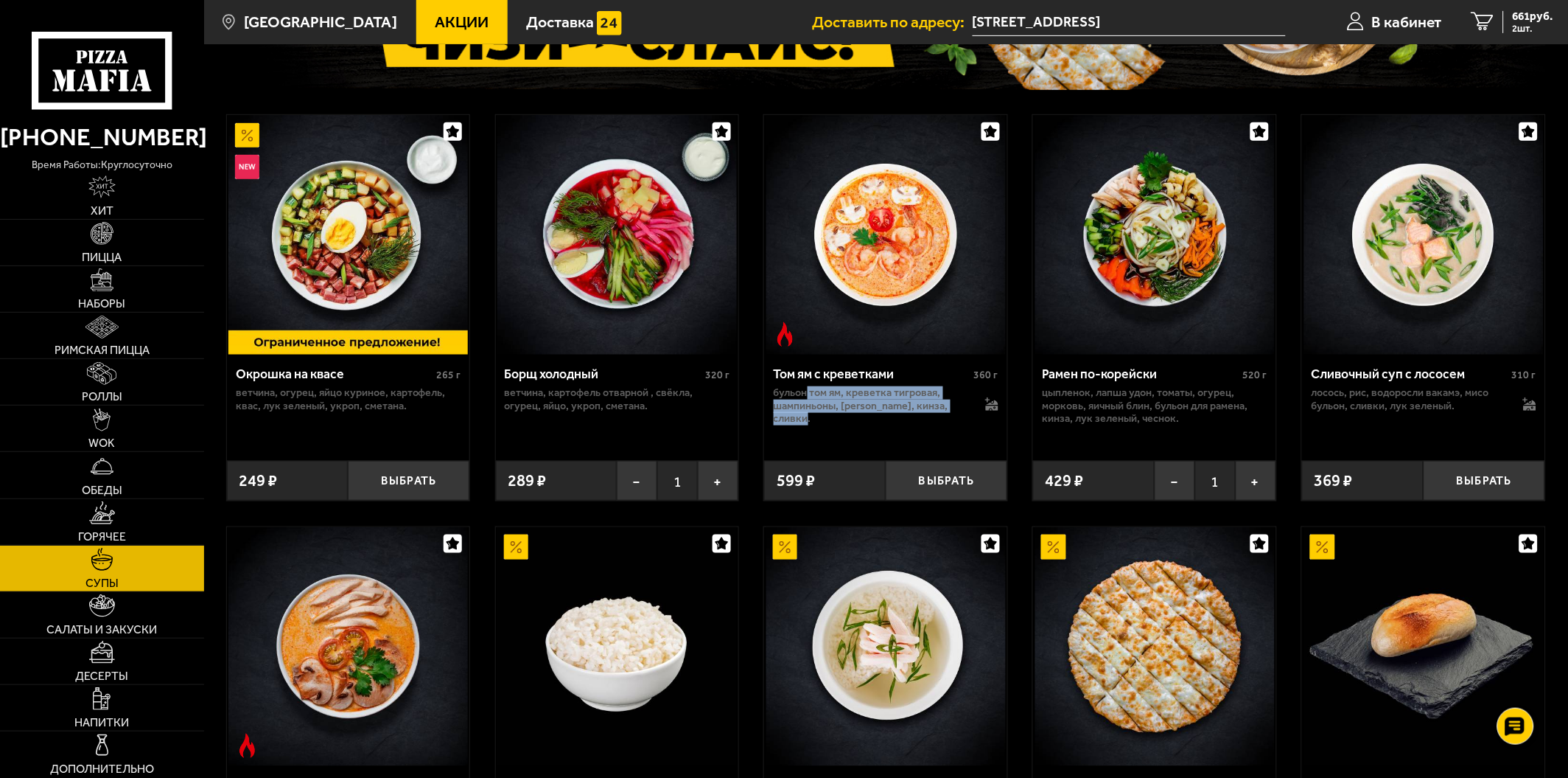
drag, startPoint x: 808, startPoint y: 399, endPoint x: 874, endPoint y: 414, distance: 67.7
click at [874, 414] on p "бульон том ям, креветка тигровая, шампиньоны, [PERSON_NAME], кинза, сливки." at bounding box center [872, 406] width 196 height 39
click at [874, 408] on p "бульон том ям, креветка тигровая, шампиньоны, [PERSON_NAME], кинза, сливки." at bounding box center [872, 406] width 196 height 39
click at [105, 234] on img at bounding box center [102, 233] width 23 height 23
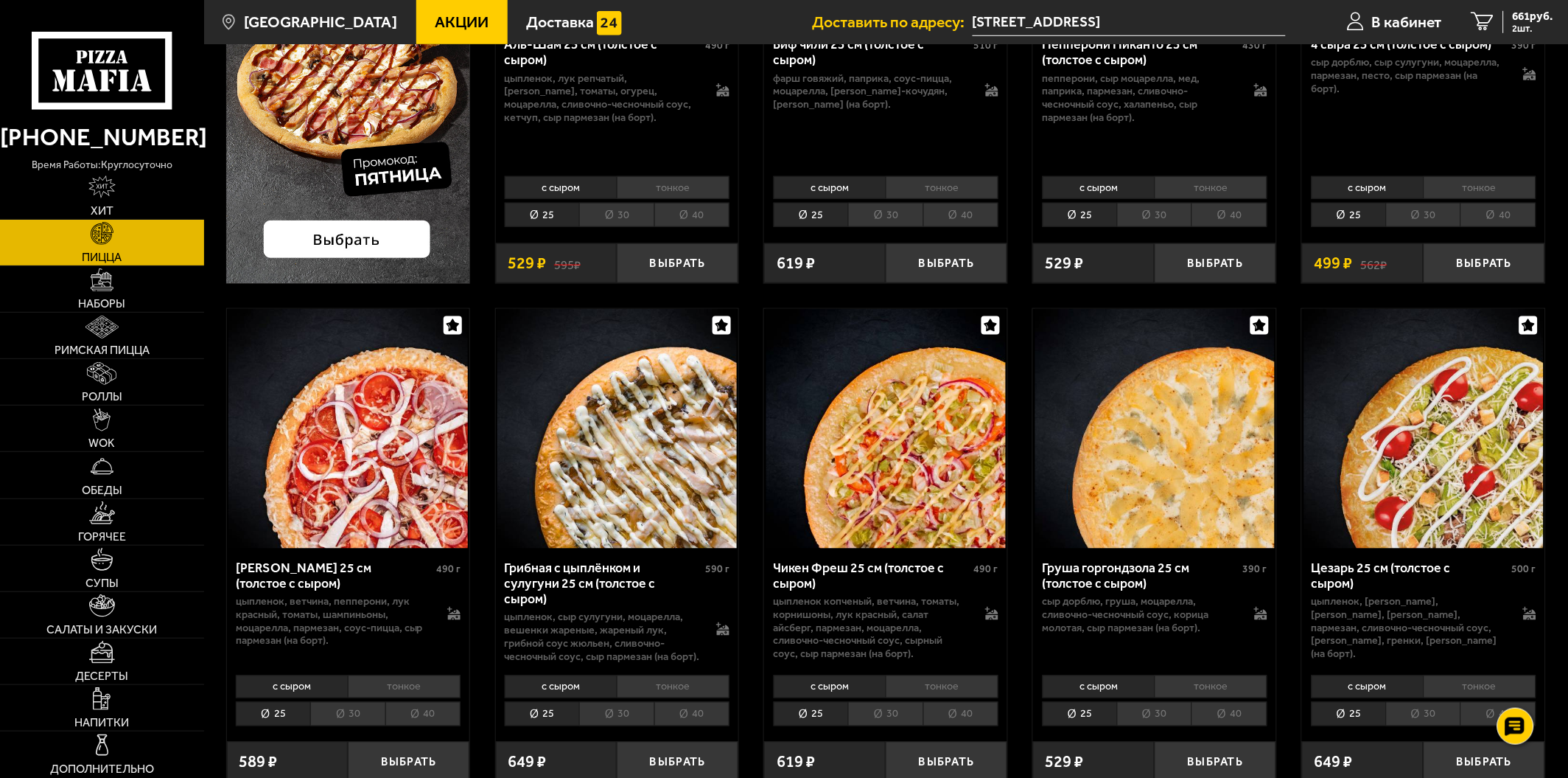
scroll to position [409, 0]
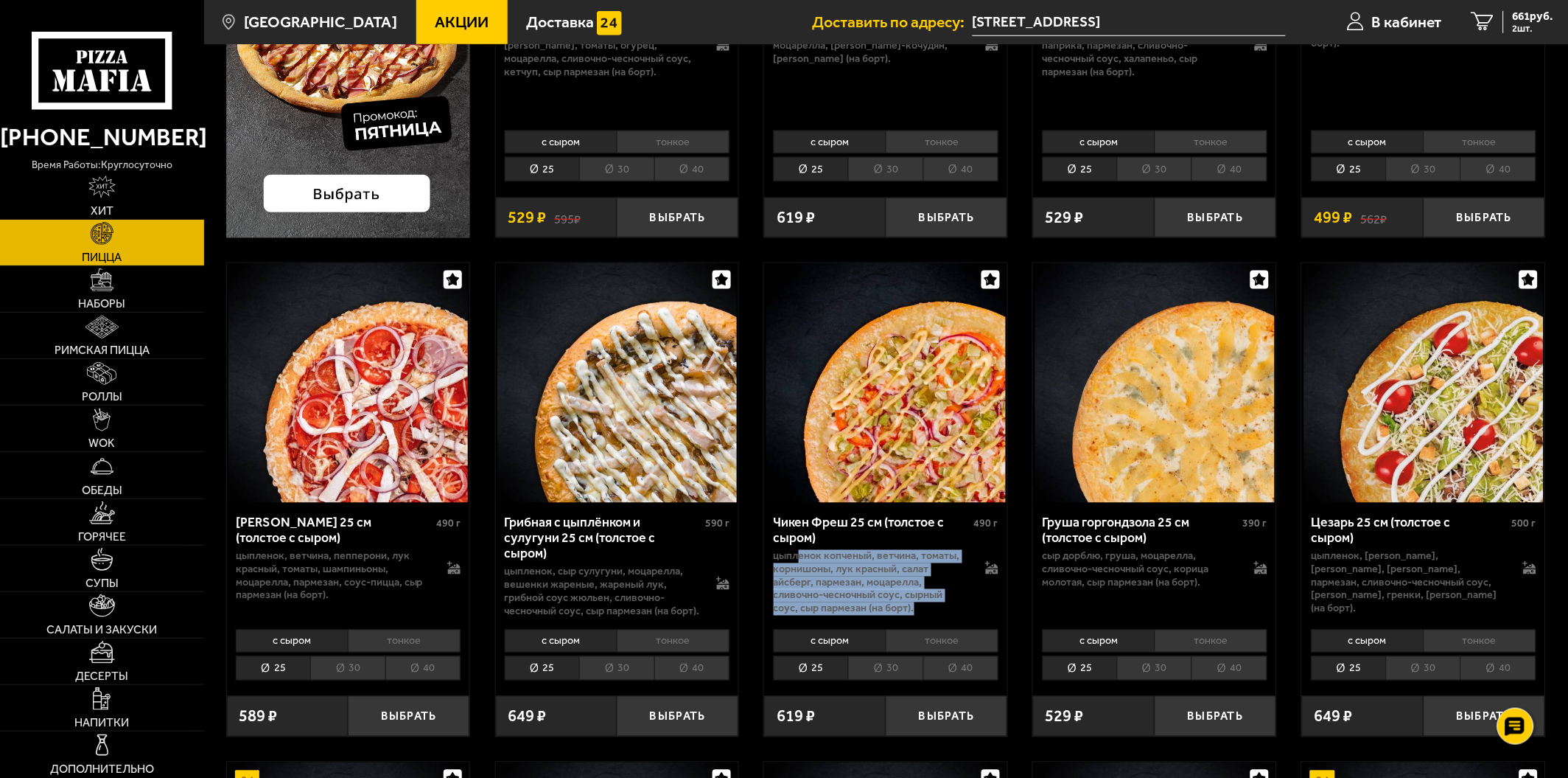
drag, startPoint x: 836, startPoint y: 556, endPoint x: 923, endPoint y: 609, distance: 101.9
click at [923, 609] on p "цыпленок копченый, ветчина, томаты, корнишоны, лук красный, салат айсберг, парм…" at bounding box center [872, 582] width 196 height 65
click at [875, 574] on p "цыпленок копченый, ветчина, томаты, корнишоны, лук красный, салат айсберг, парм…" at bounding box center [872, 582] width 196 height 65
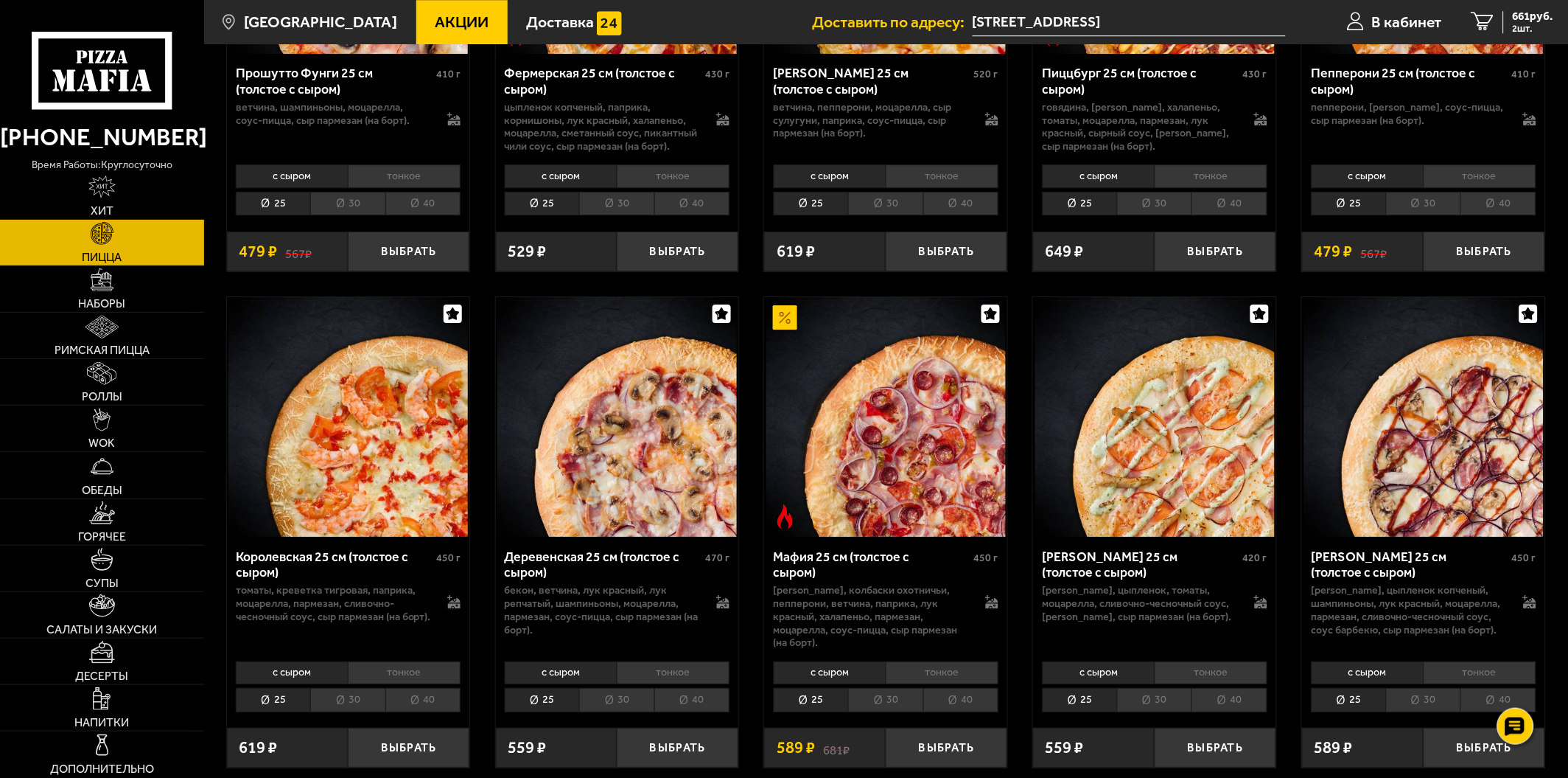
scroll to position [1475, 0]
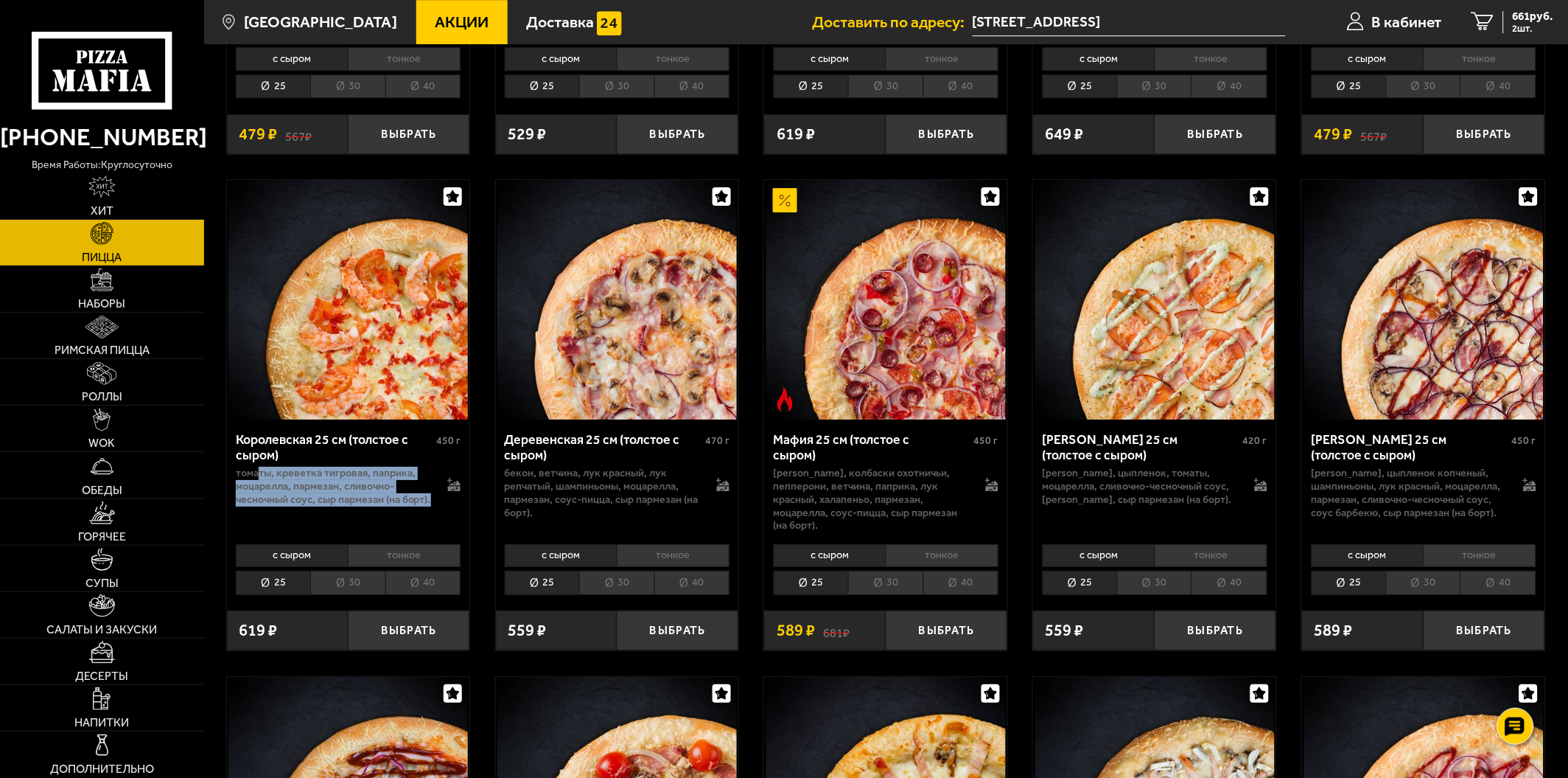
drag, startPoint x: 352, startPoint y: 510, endPoint x: 402, endPoint y: 540, distance: 58.3
click at [402, 538] on div "Королевская 25 см (толстое с сыром) 450 г томаты, креветка тигровая, паприка, м…" at bounding box center [348, 479] width 243 height 119
click at [389, 506] on p "томаты, креветка тигровая, паприка, моцарелла, пармезан, сливочно-чесночный соу…" at bounding box center [333, 486] width 196 height 39
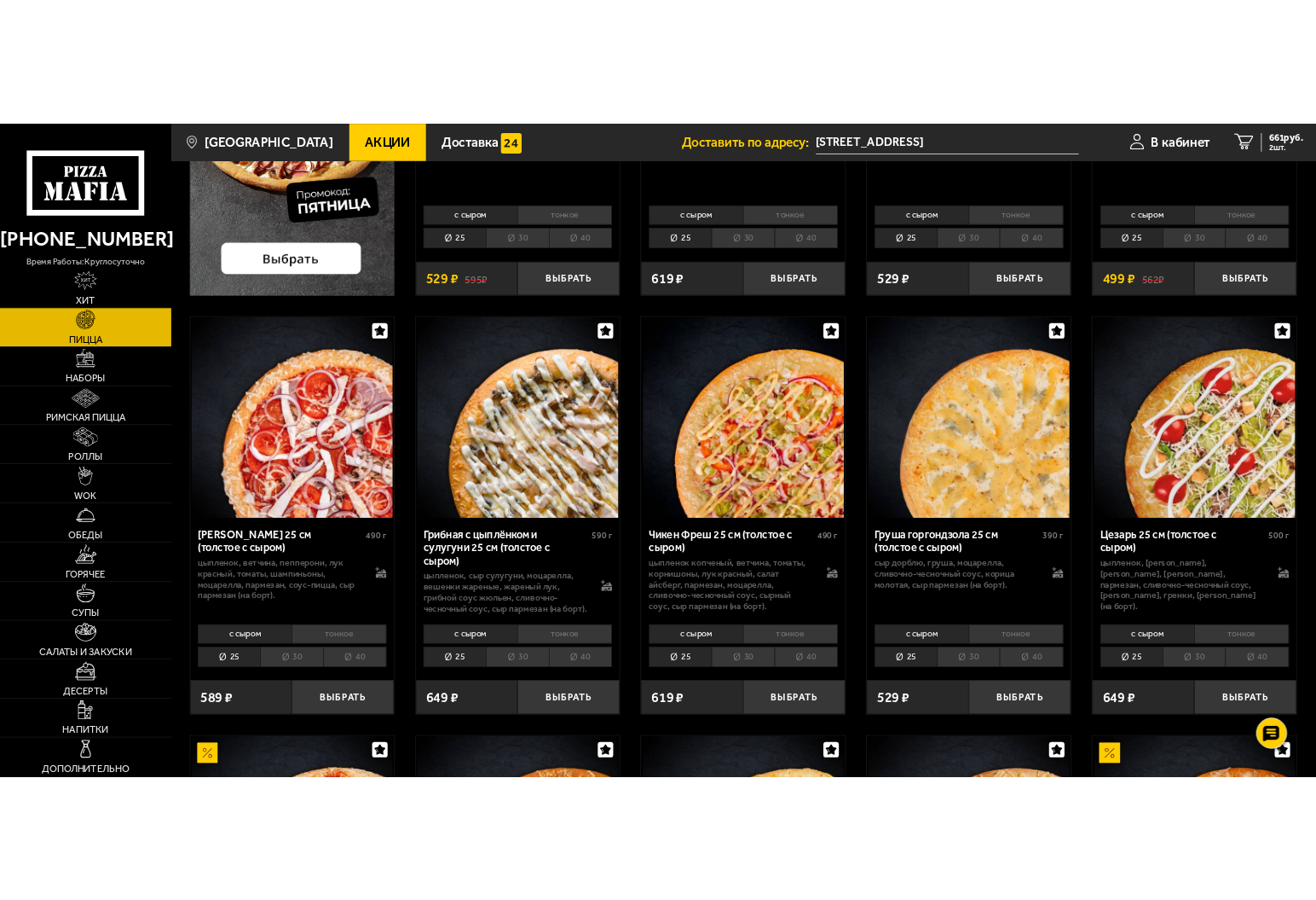
scroll to position [189, 0]
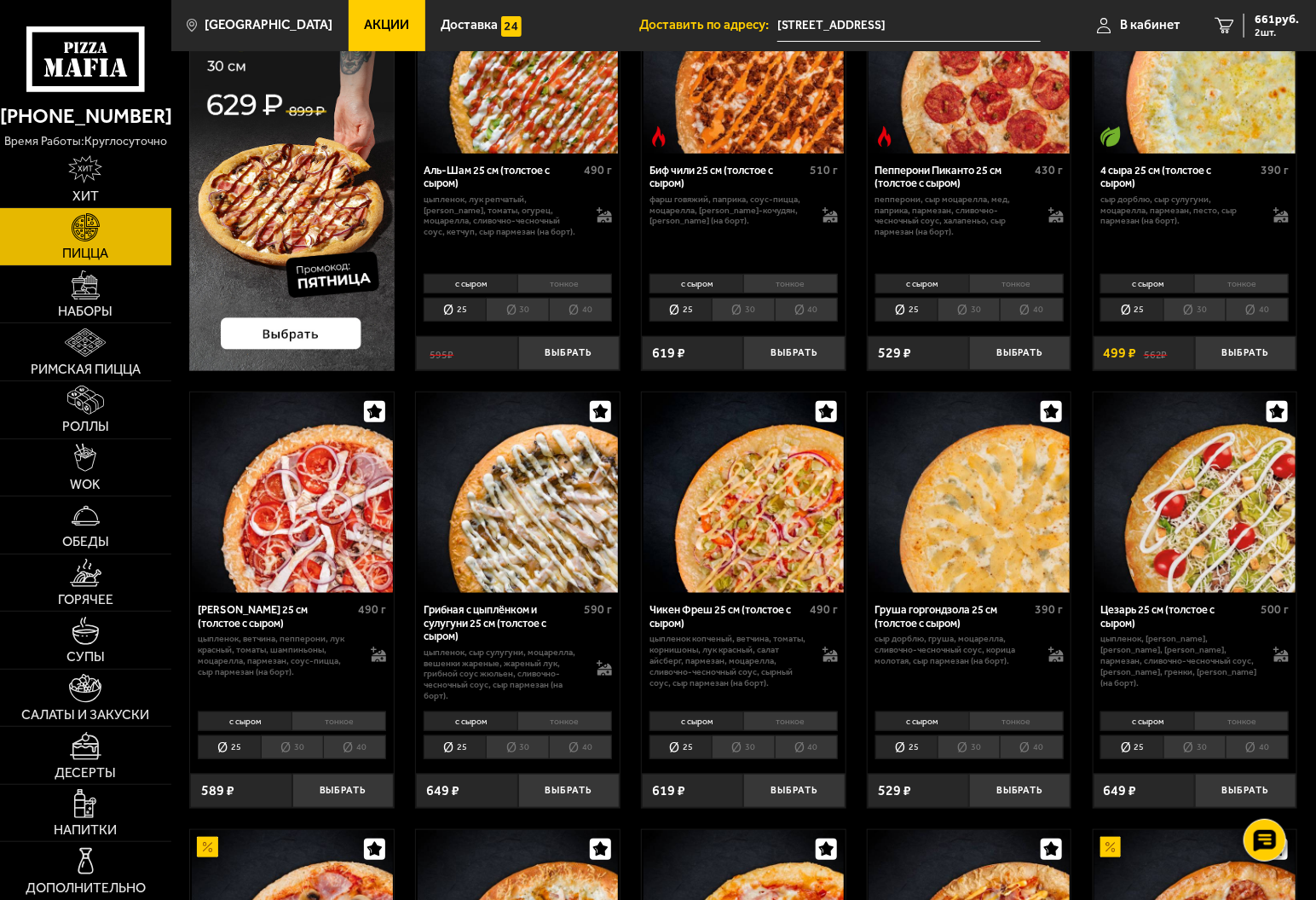
drag, startPoint x: 477, startPoint y: 351, endPoint x: 422, endPoint y: 345, distance: 55.3
click at [422, 345] on div "595 ₽" at bounding box center [467, 353] width 102 height 33
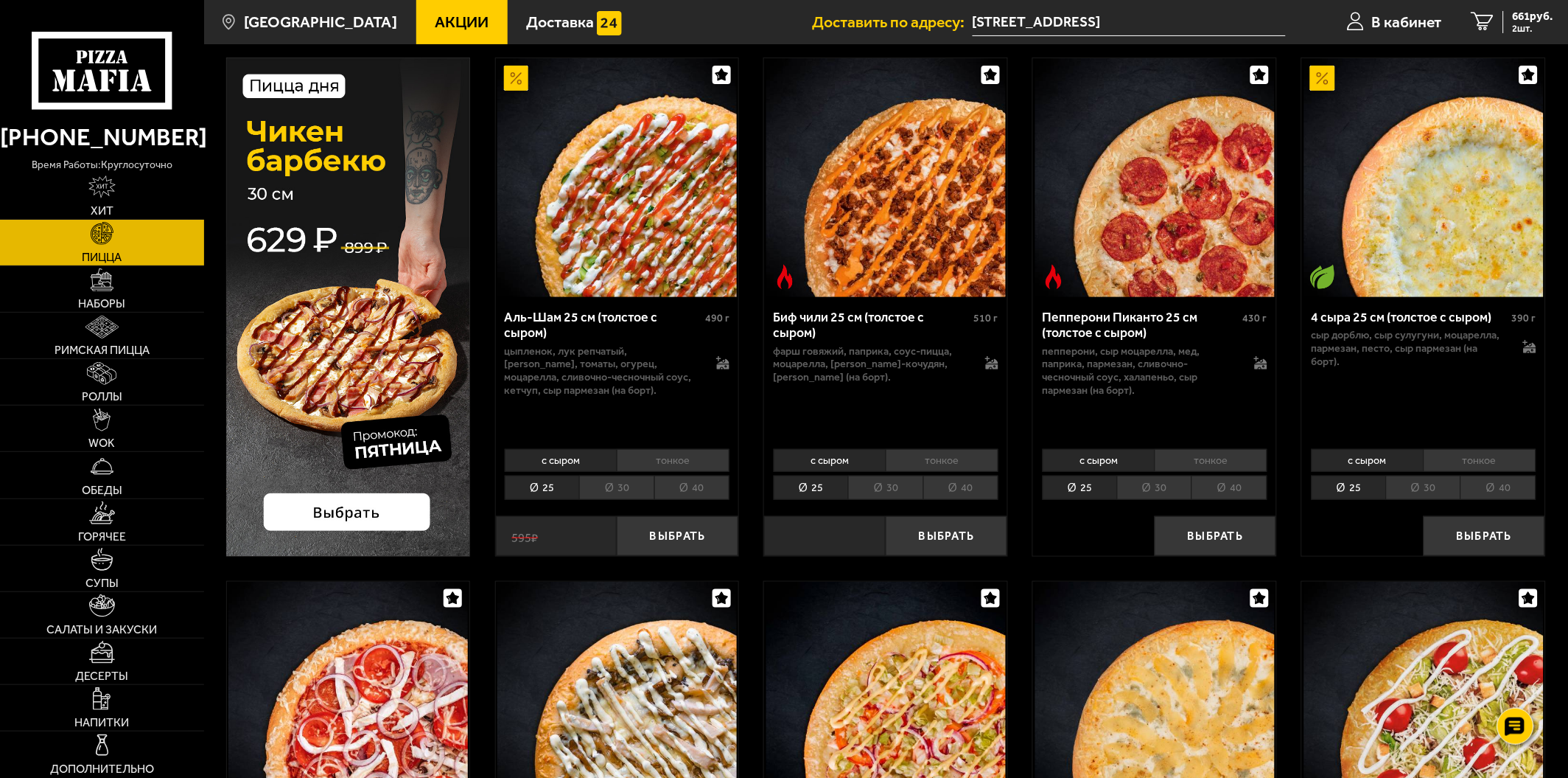
scroll to position [582, 0]
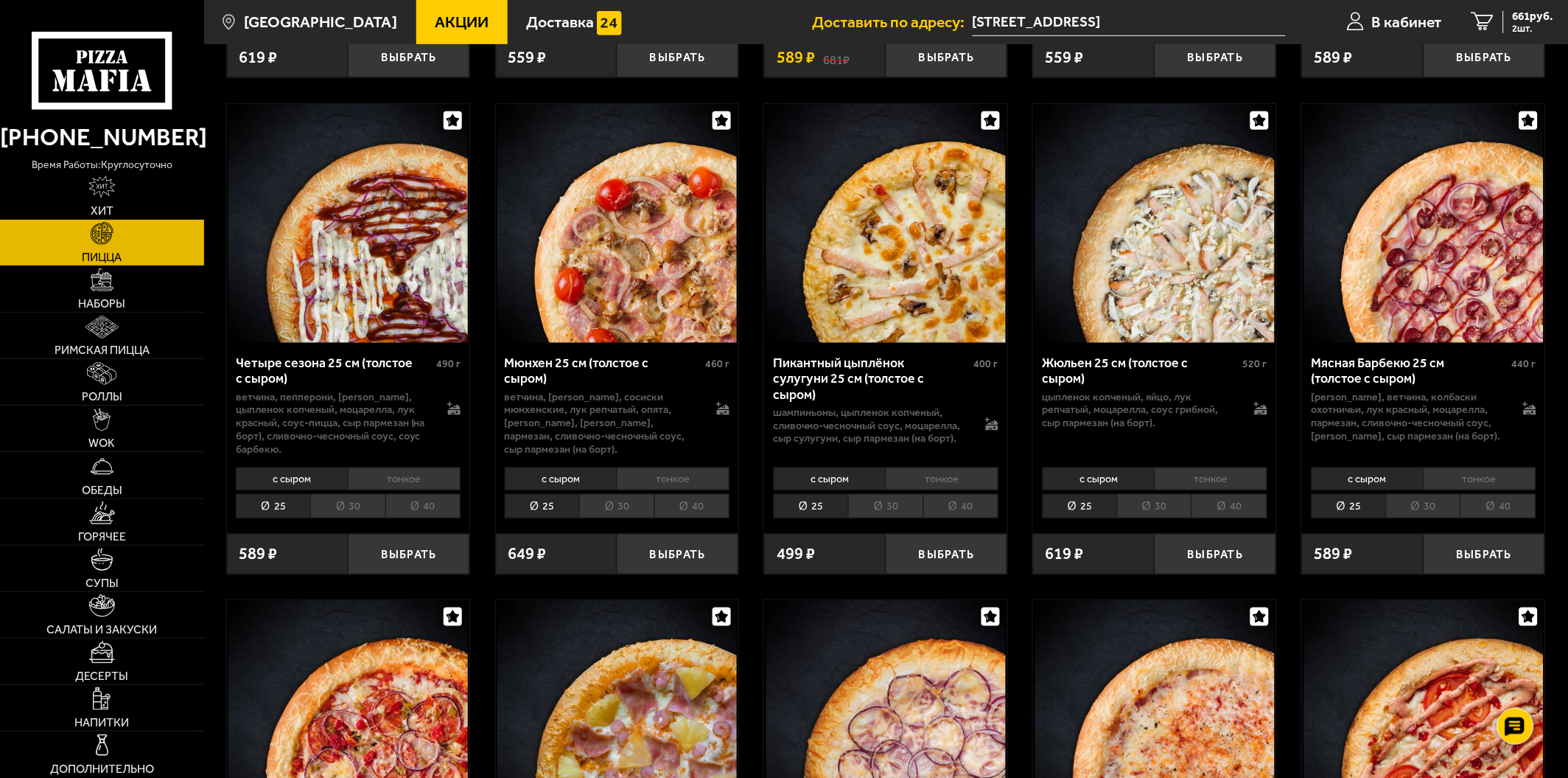
scroll to position [2458, 0]
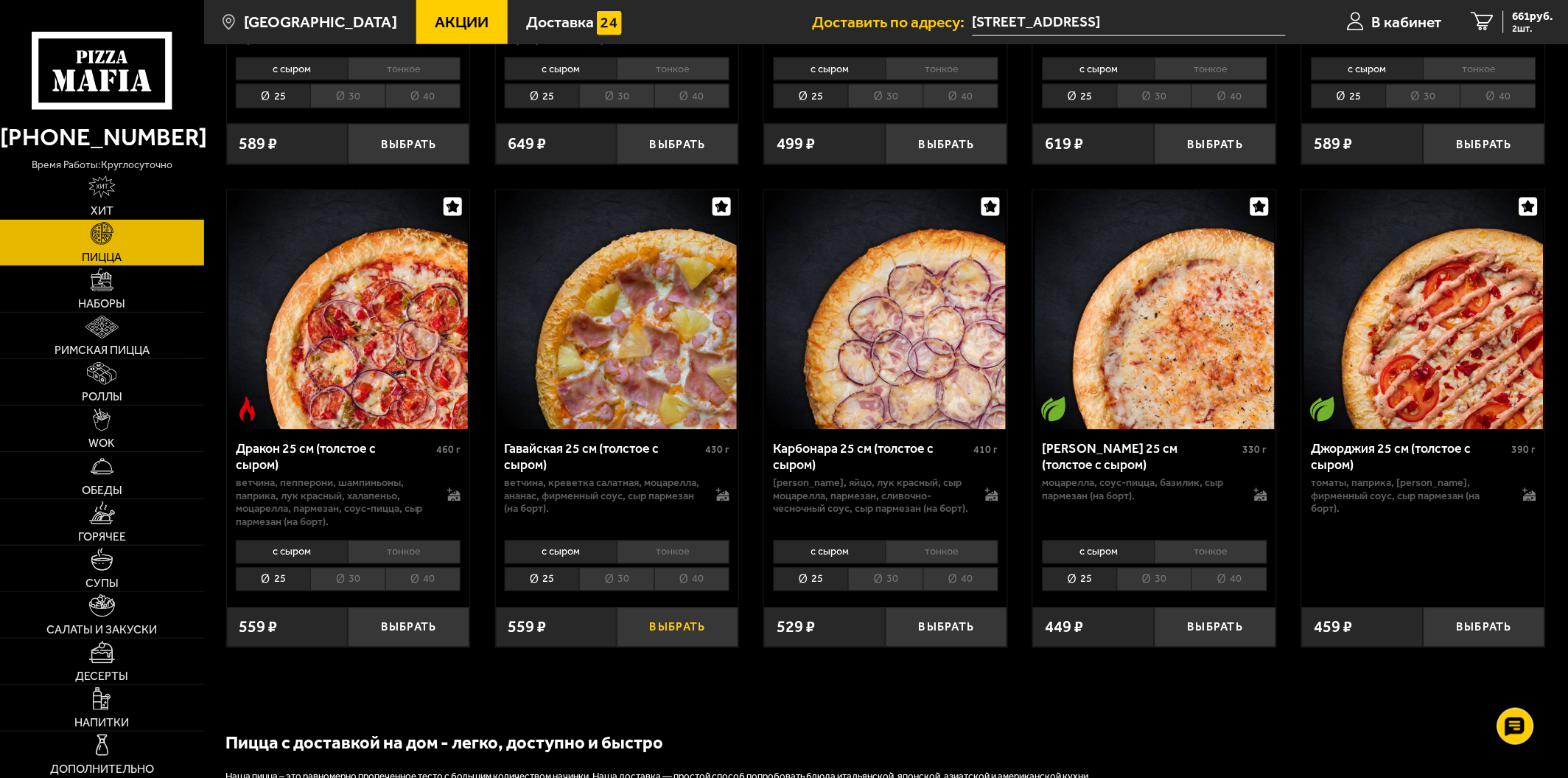
click at [667, 638] on button "Выбрать" at bounding box center [678, 627] width 122 height 40
click at [635, 562] on li "тонкое" at bounding box center [673, 552] width 113 height 23
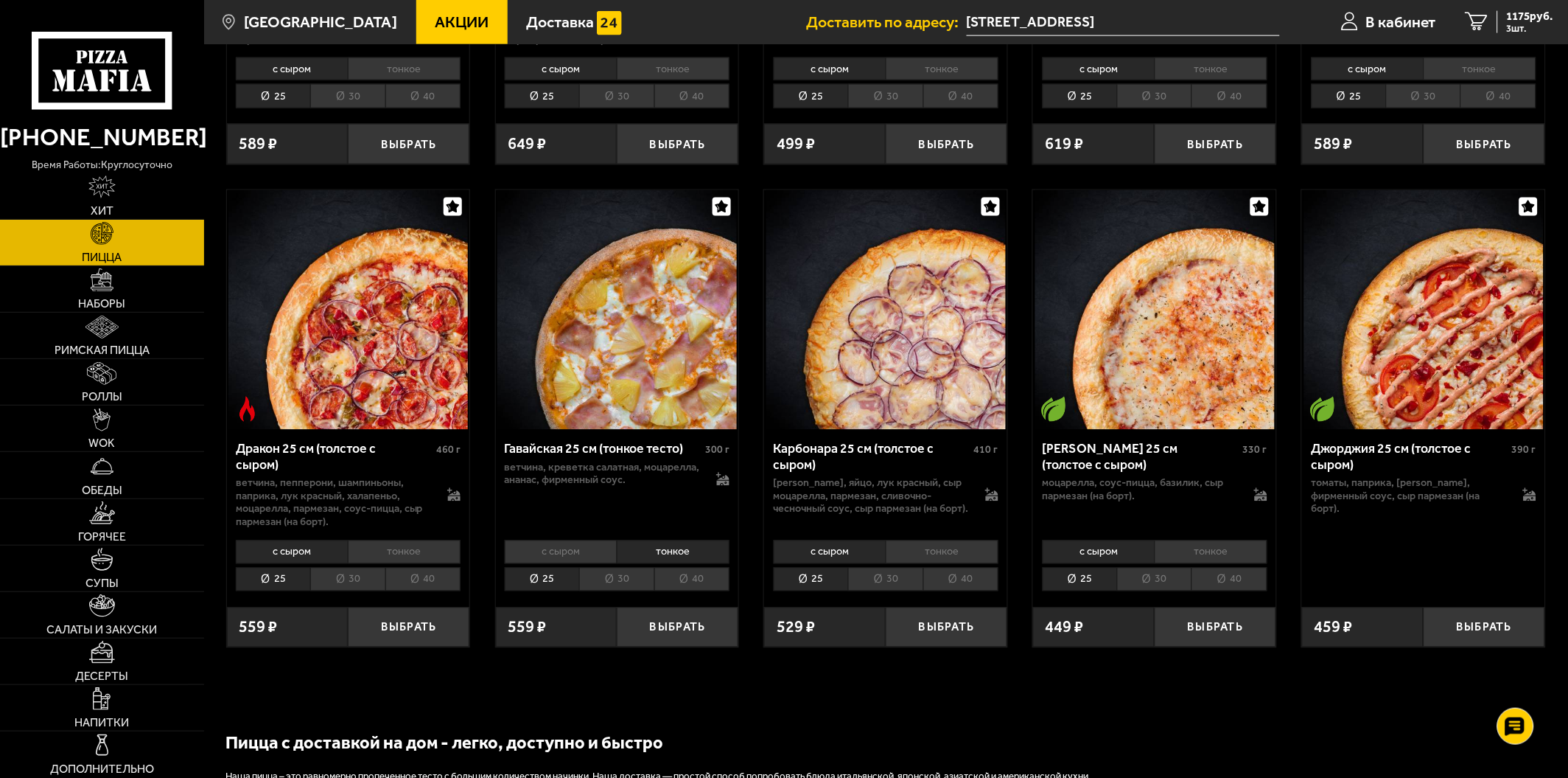
click at [597, 591] on li "30" at bounding box center [617, 580] width 75 height 25
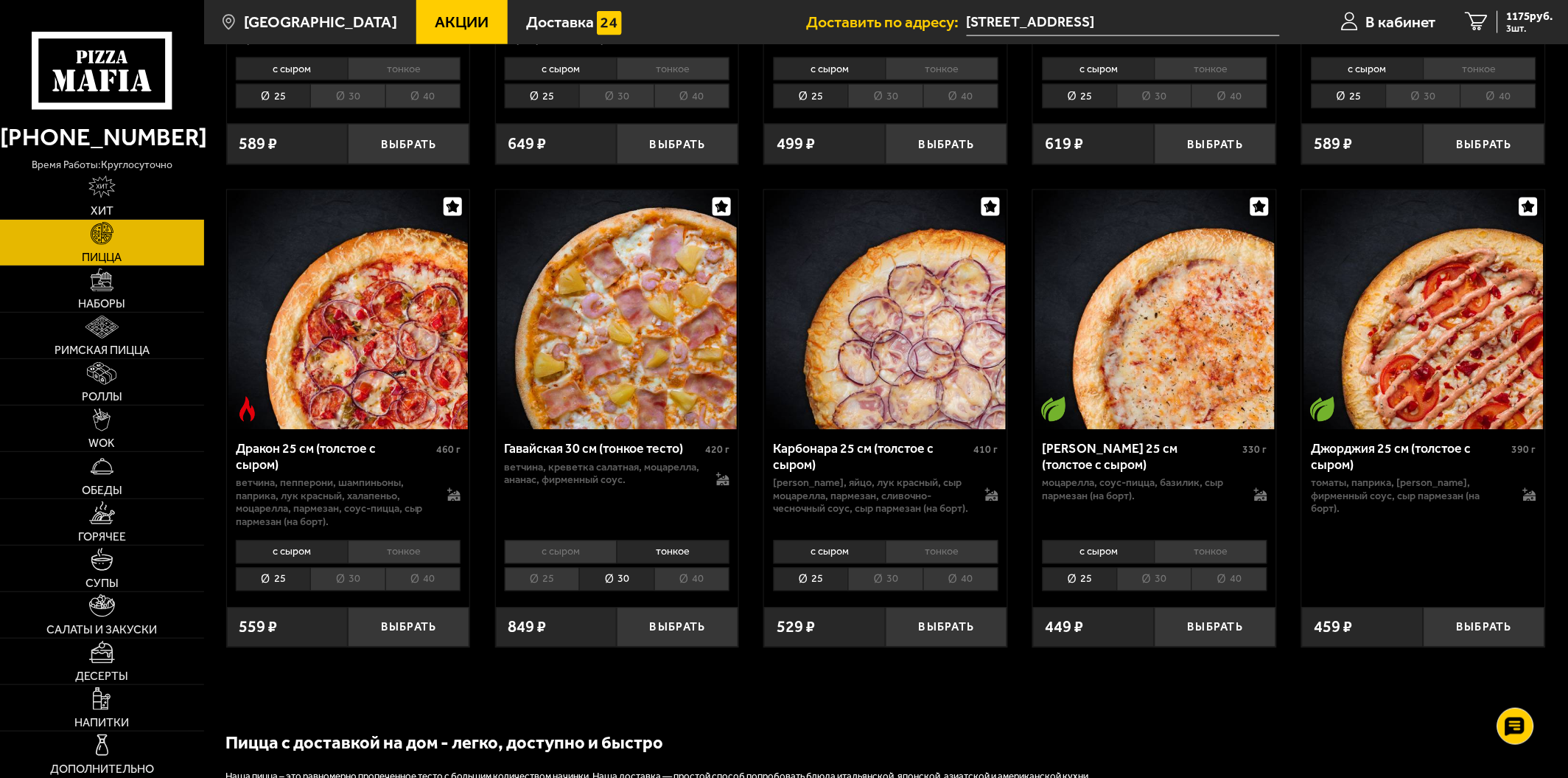
click at [674, 587] on li "40" at bounding box center [692, 580] width 75 height 25
click at [564, 591] on li "25" at bounding box center [542, 580] width 75 height 25
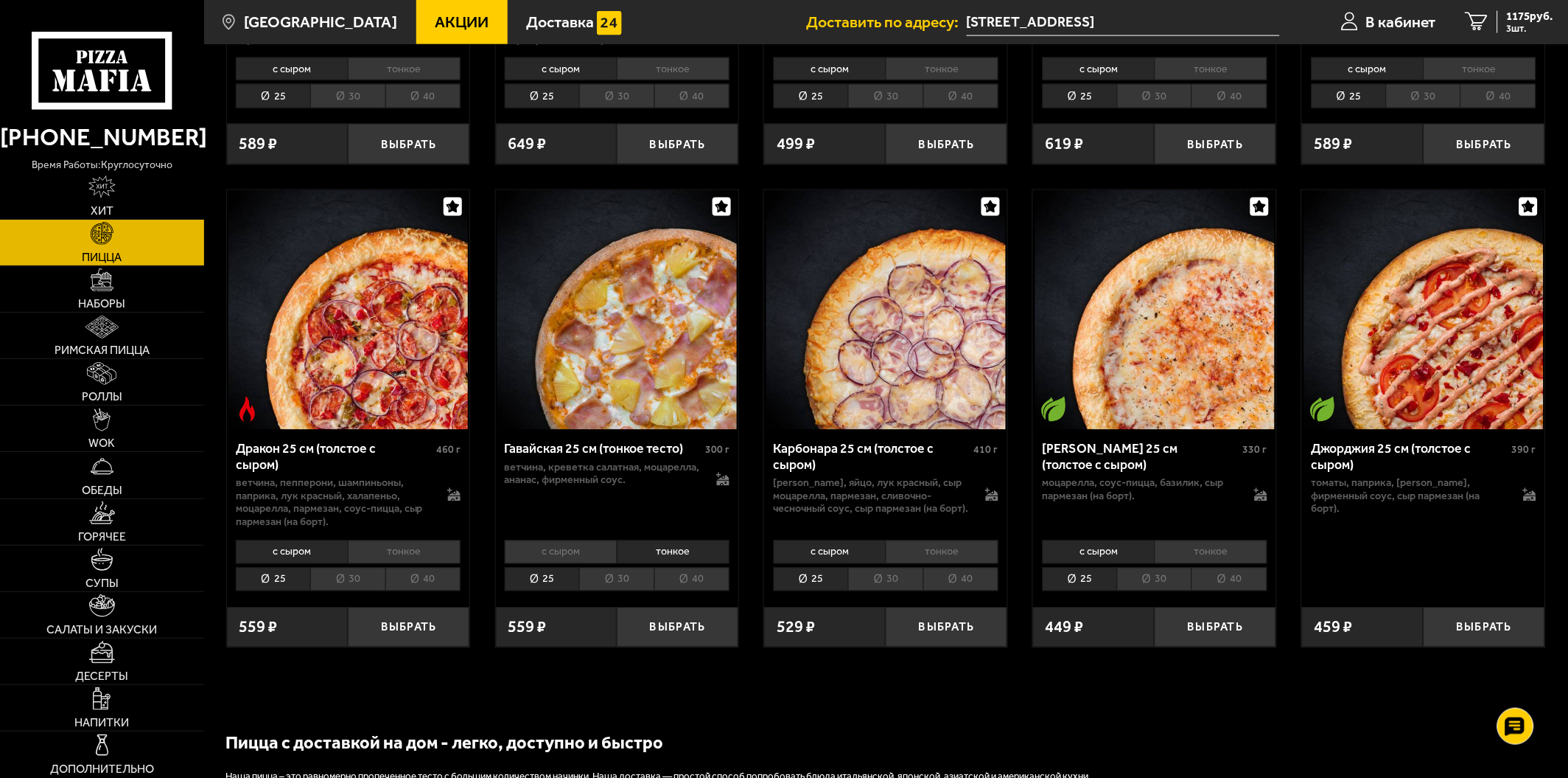
click at [623, 592] on li "30" at bounding box center [617, 580] width 75 height 25
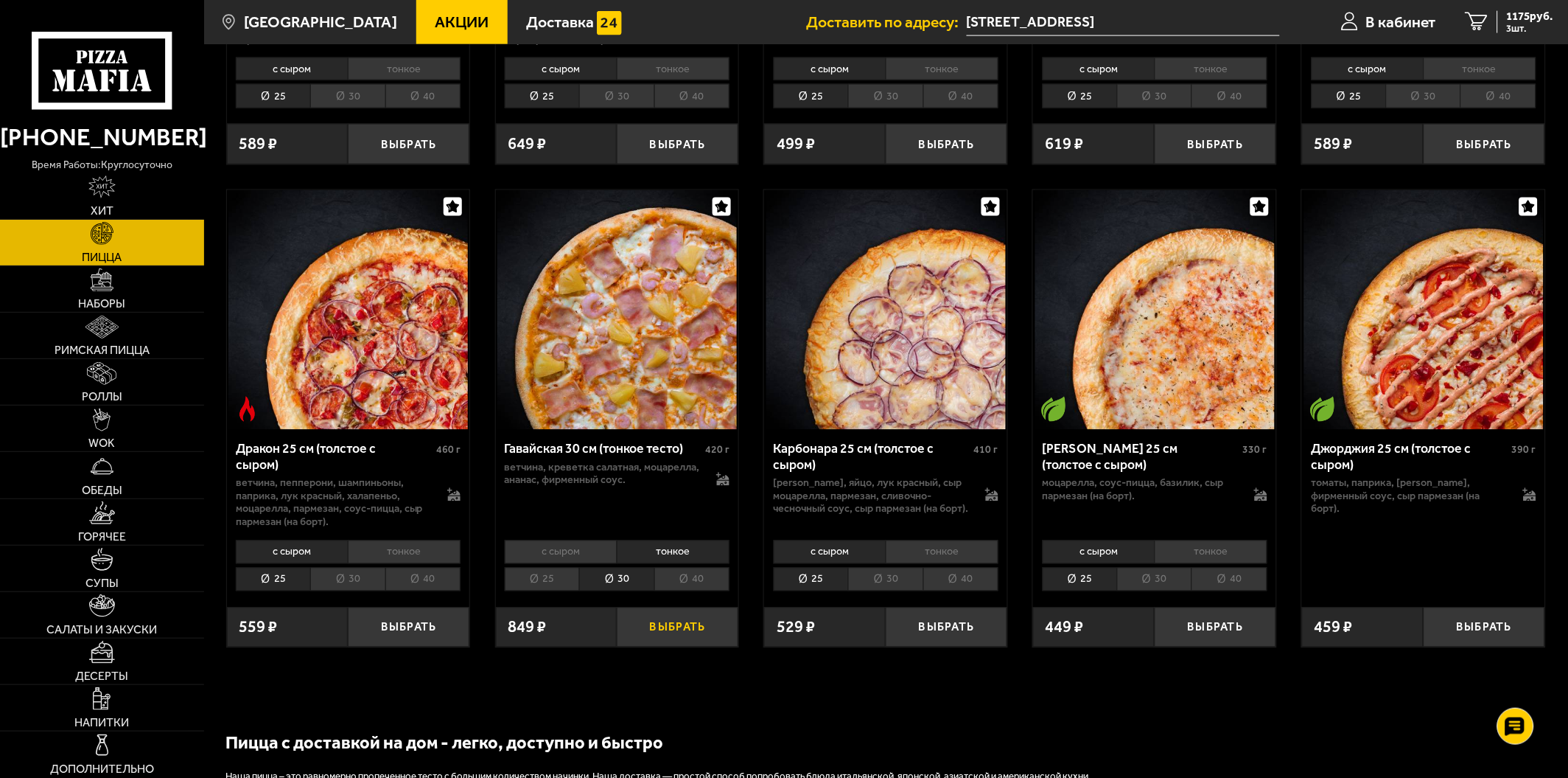
click at [650, 636] on button "Выбрать" at bounding box center [678, 627] width 122 height 40
click at [1524, 24] on span "4 шт." at bounding box center [1530, 28] width 47 height 9
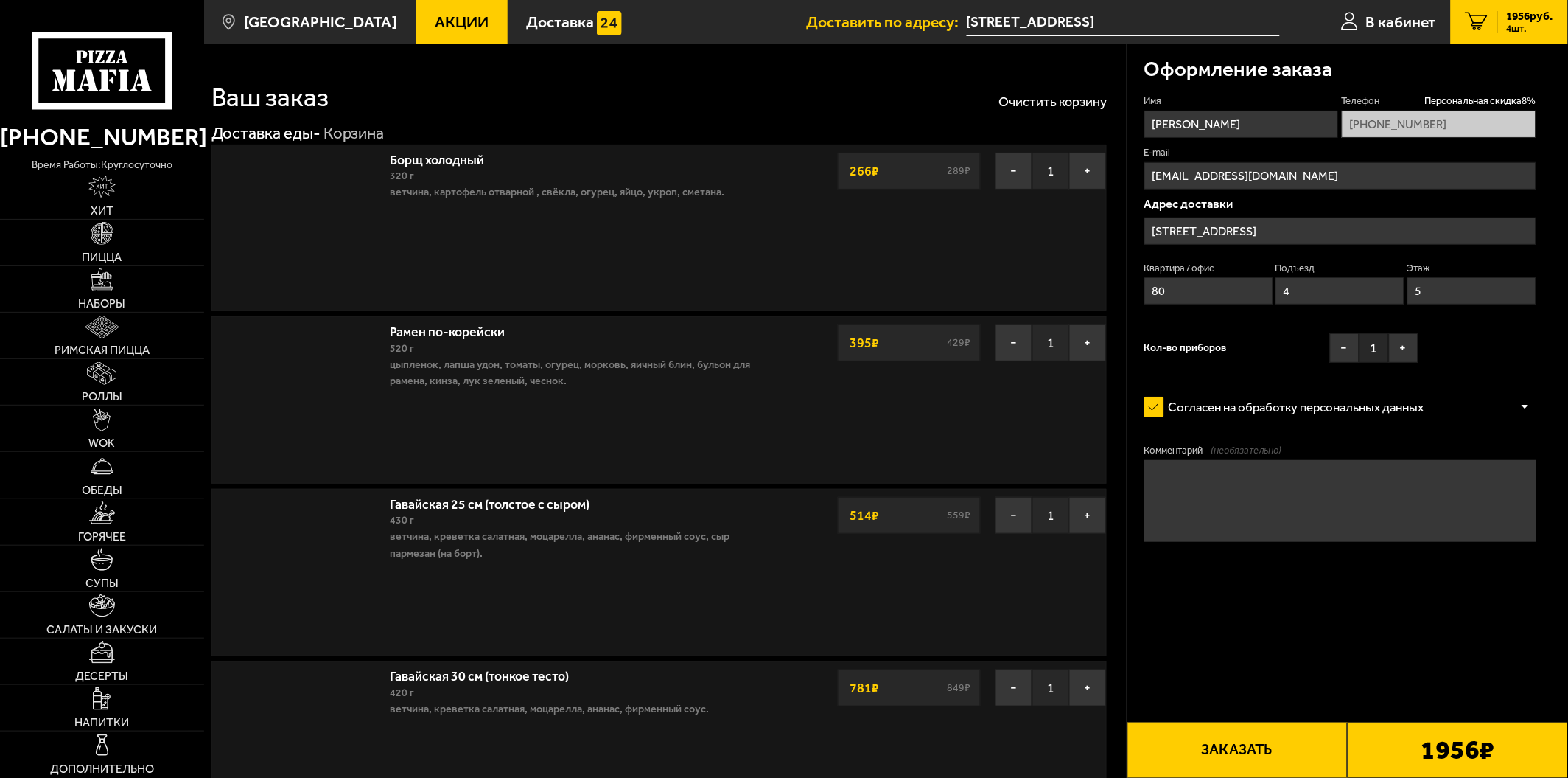
type input "Ленинградская область, Всеволожский район, посёлок Щеглово, 53А"
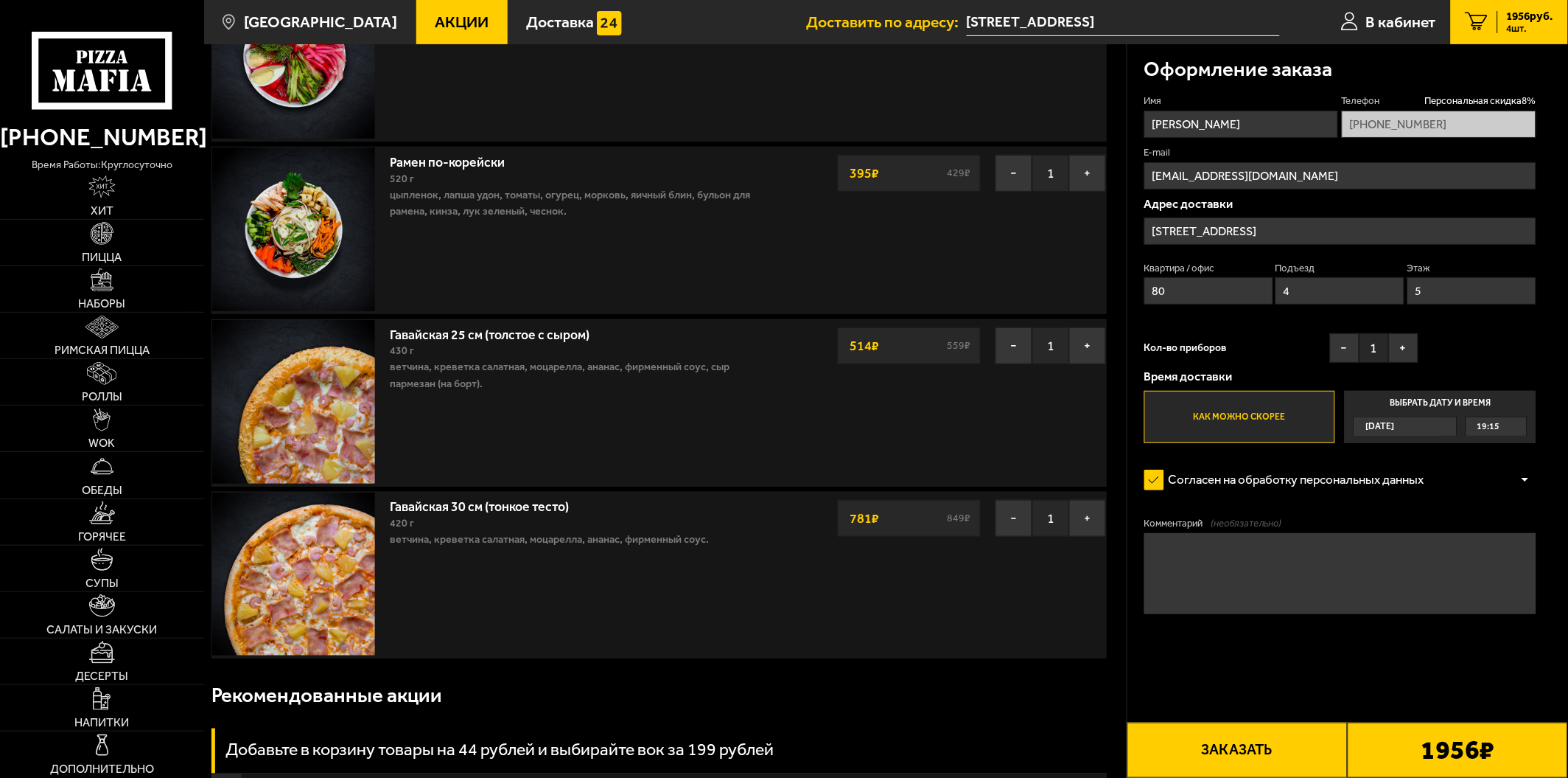
scroll to position [164, 0]
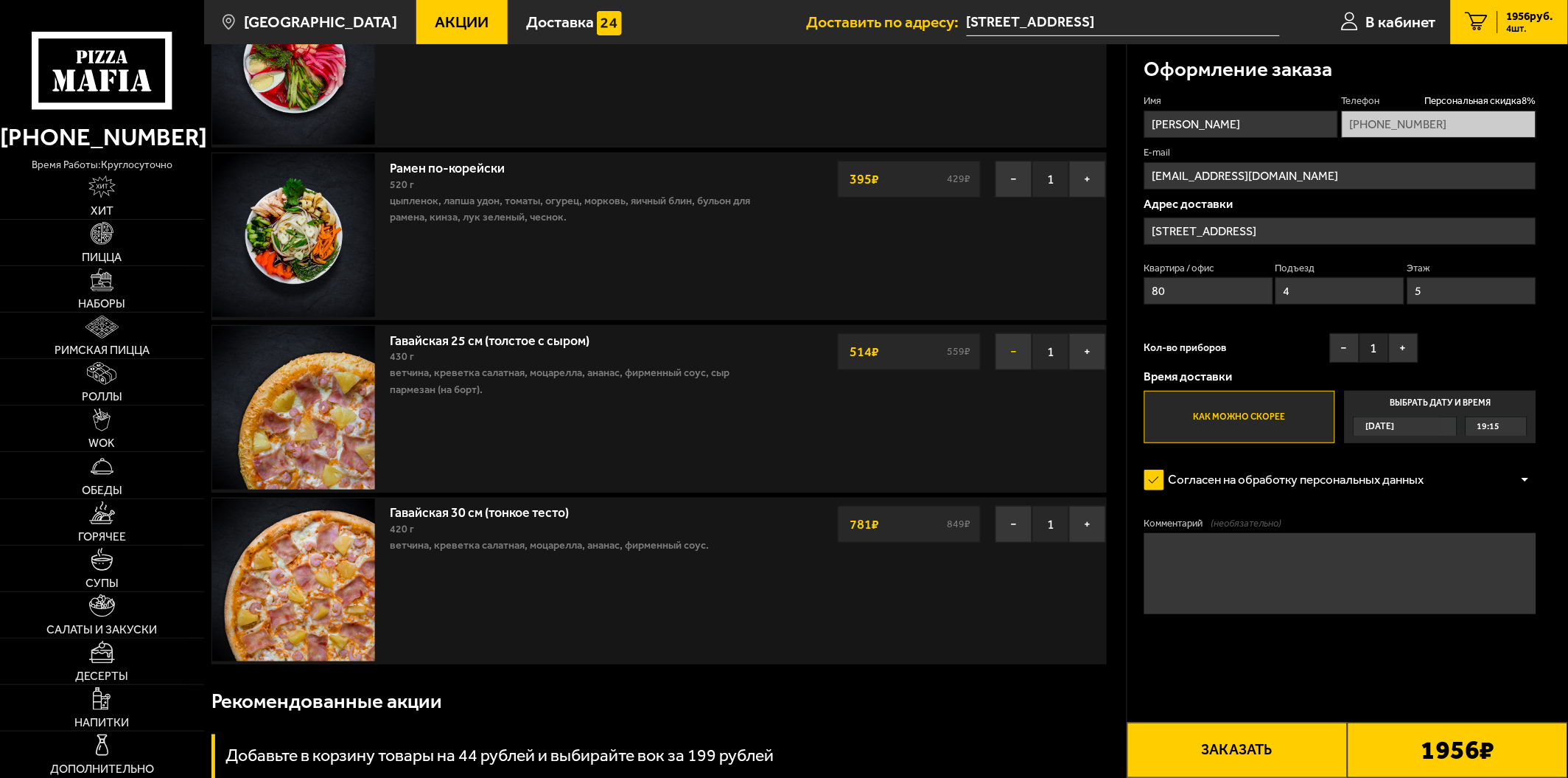
click at [1017, 354] on button "−" at bounding box center [1014, 352] width 37 height 37
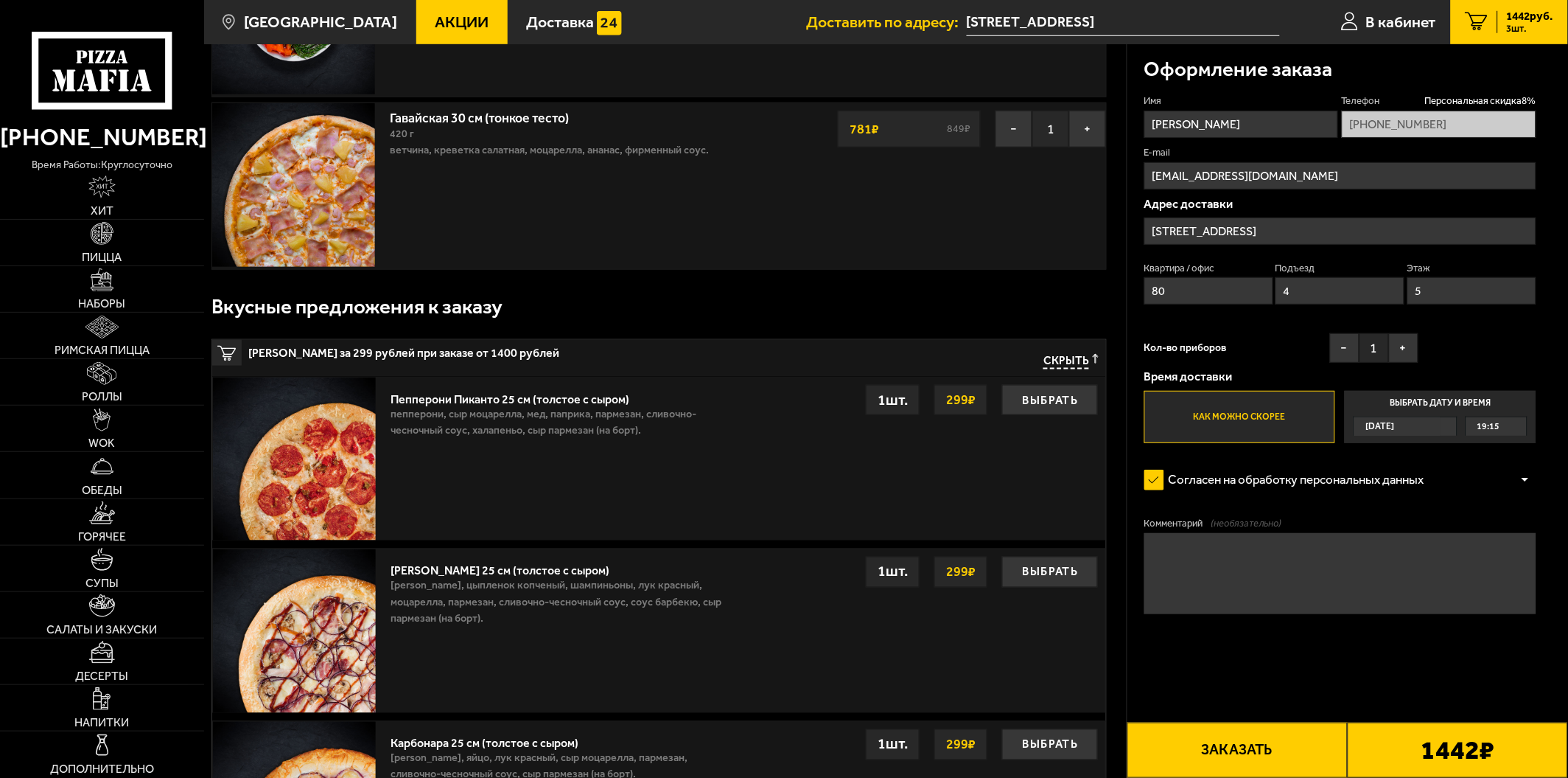
scroll to position [409, 0]
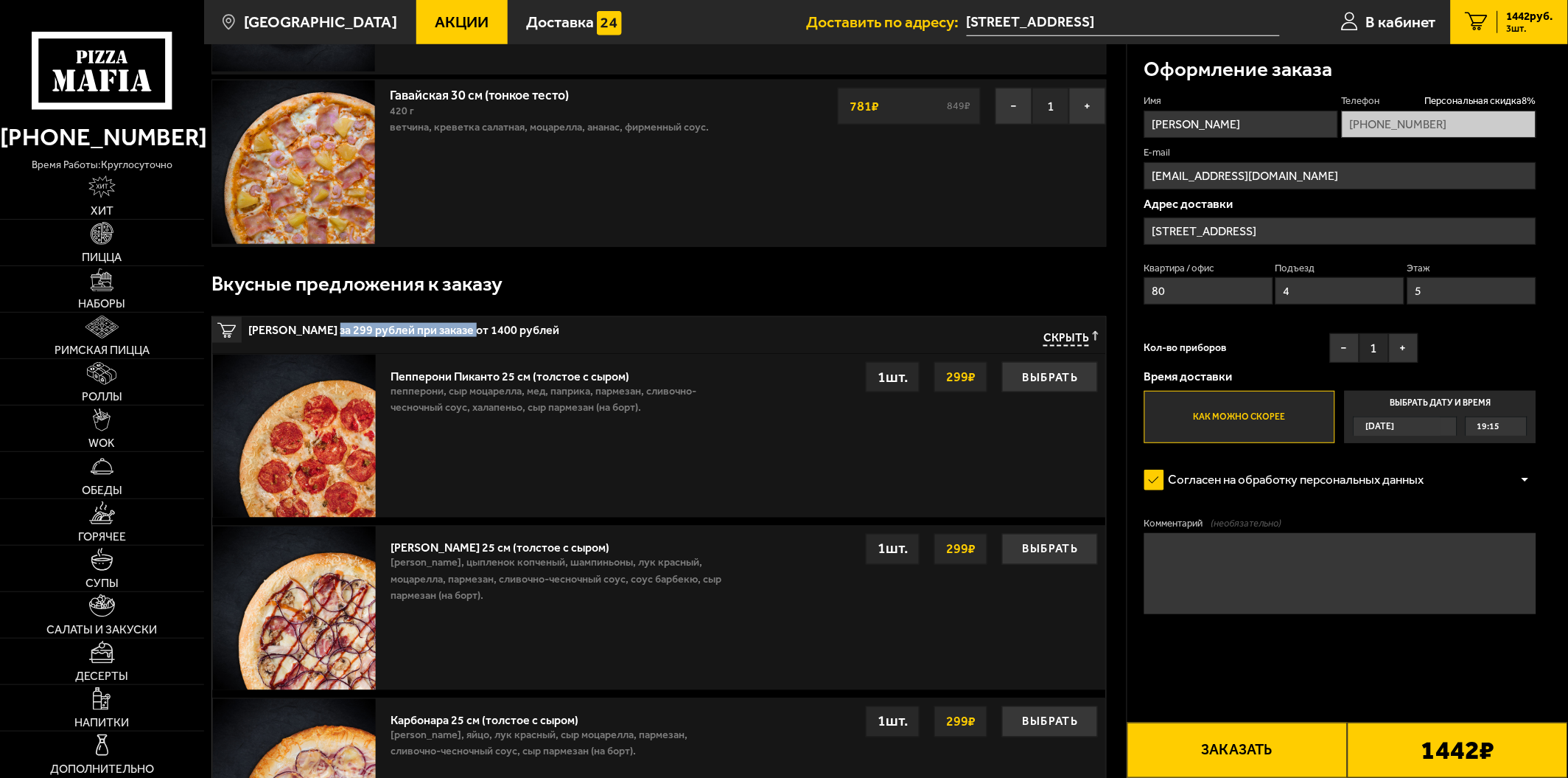
drag, startPoint x: 326, startPoint y: 322, endPoint x: 470, endPoint y: 347, distance: 146.2
click at [465, 332] on span "Пицца за 299 рублей при заказе от 1400 рублей" at bounding box center [517, 326] width 536 height 19
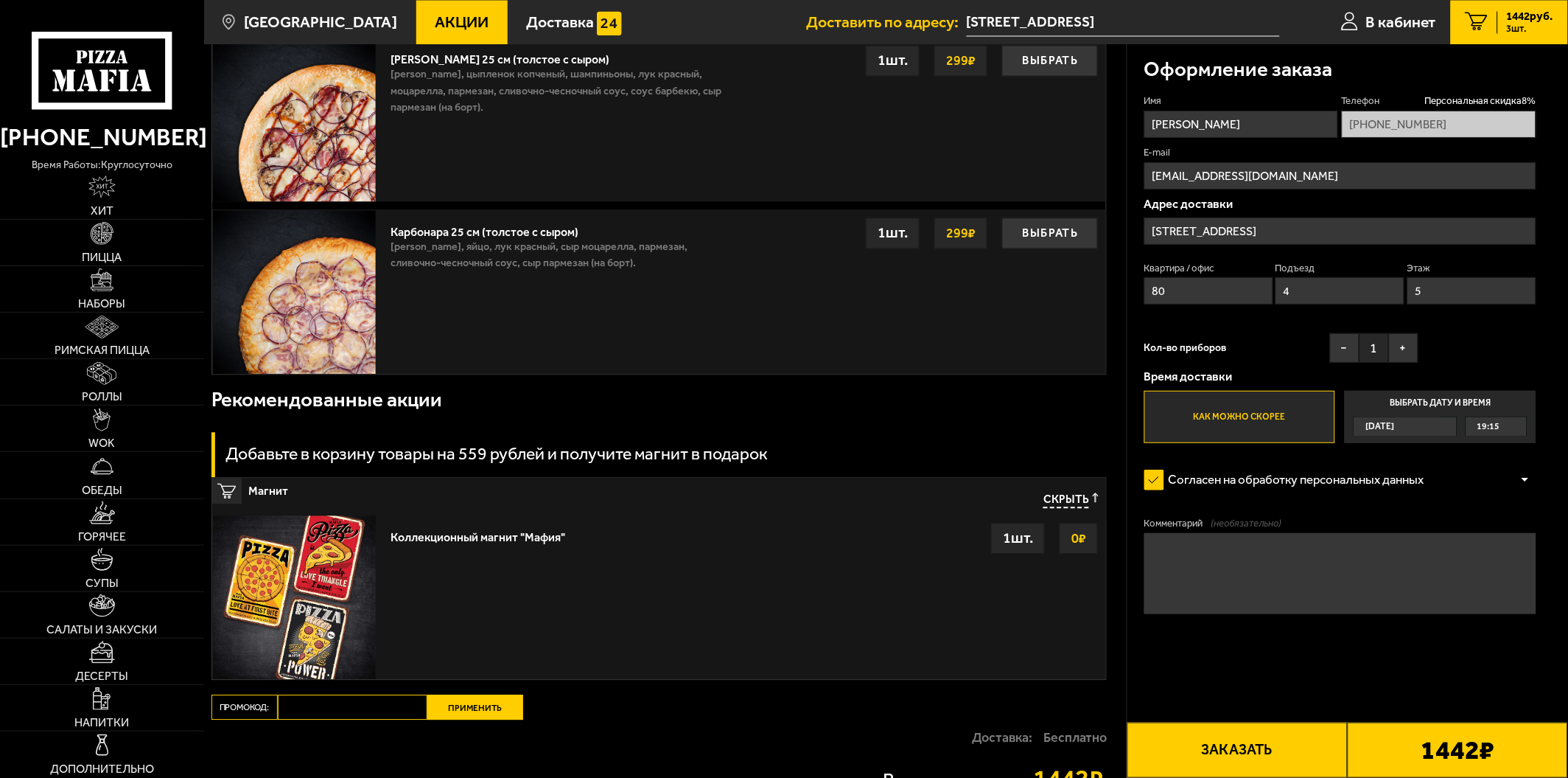
scroll to position [901, 0]
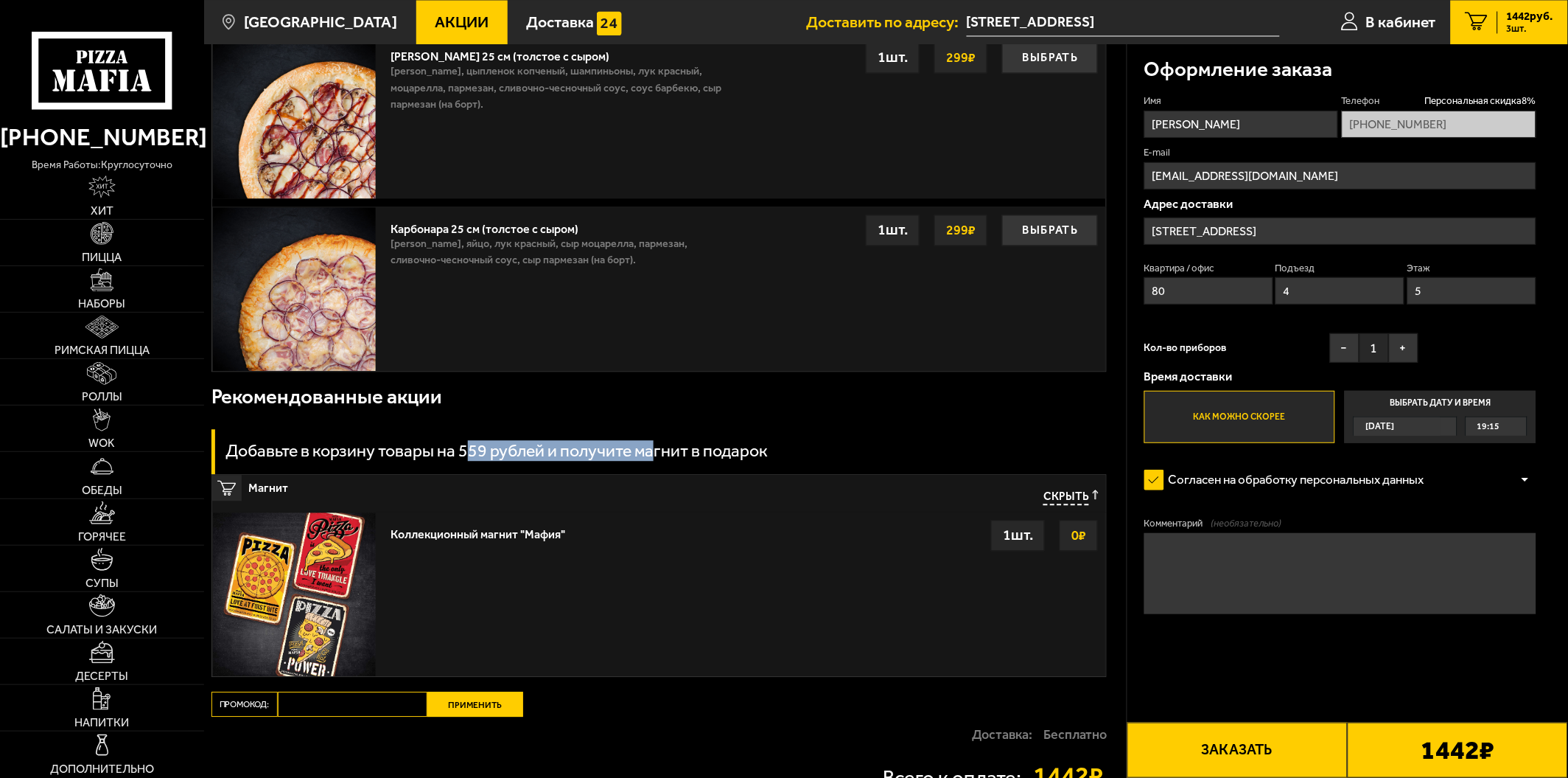
drag, startPoint x: 468, startPoint y: 443, endPoint x: 675, endPoint y: 446, distance: 207.0
click at [660, 446] on h3 "Добавьте в корзину товары на 559 рублей и получите магнит в подарок" at bounding box center [496, 451] width 542 height 17
click at [690, 455] on h3 "Добавьте в корзину товары на 559 рублей и получите магнит в подарок" at bounding box center [496, 451] width 542 height 17
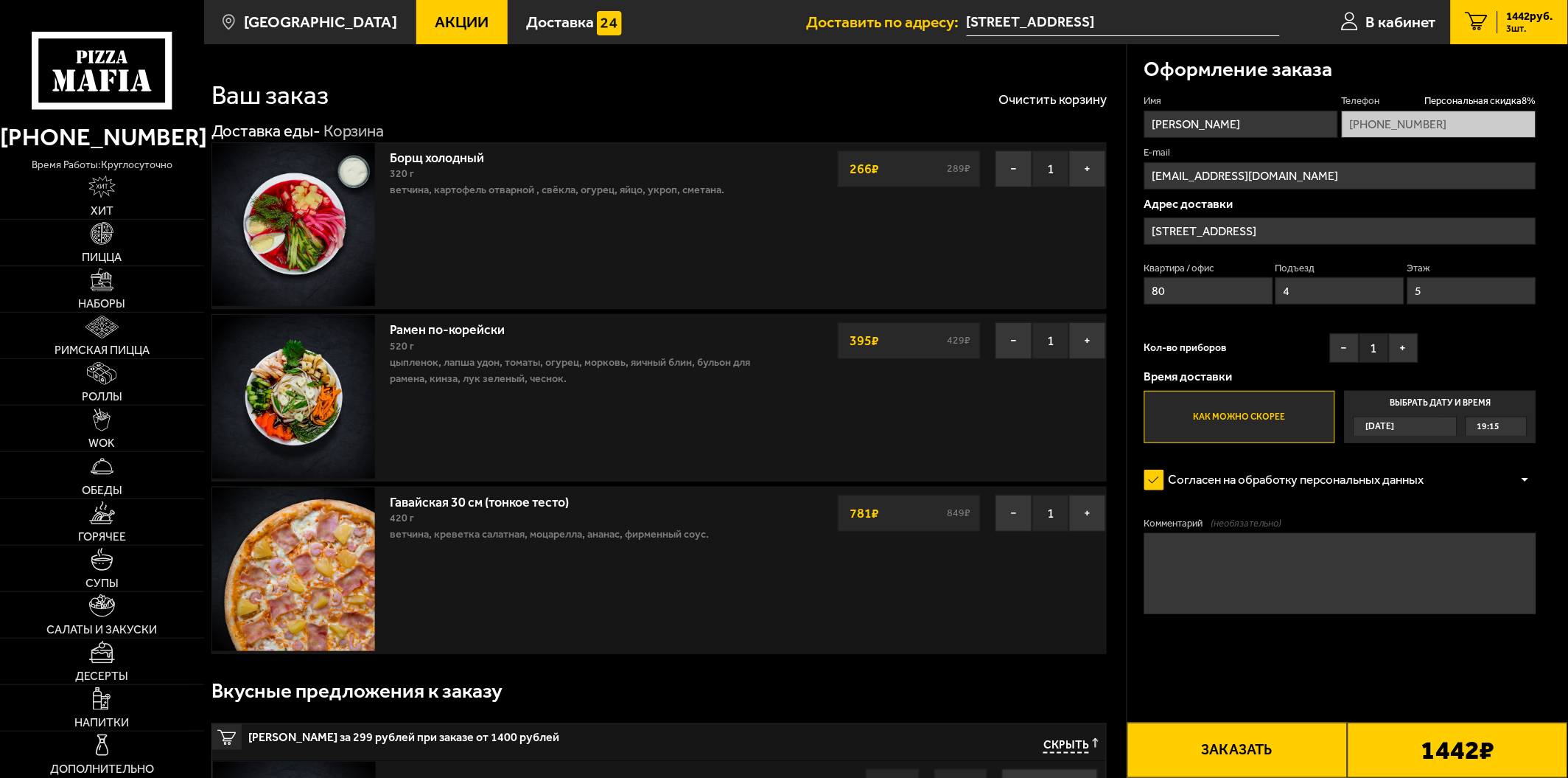
scroll to position [0, 0]
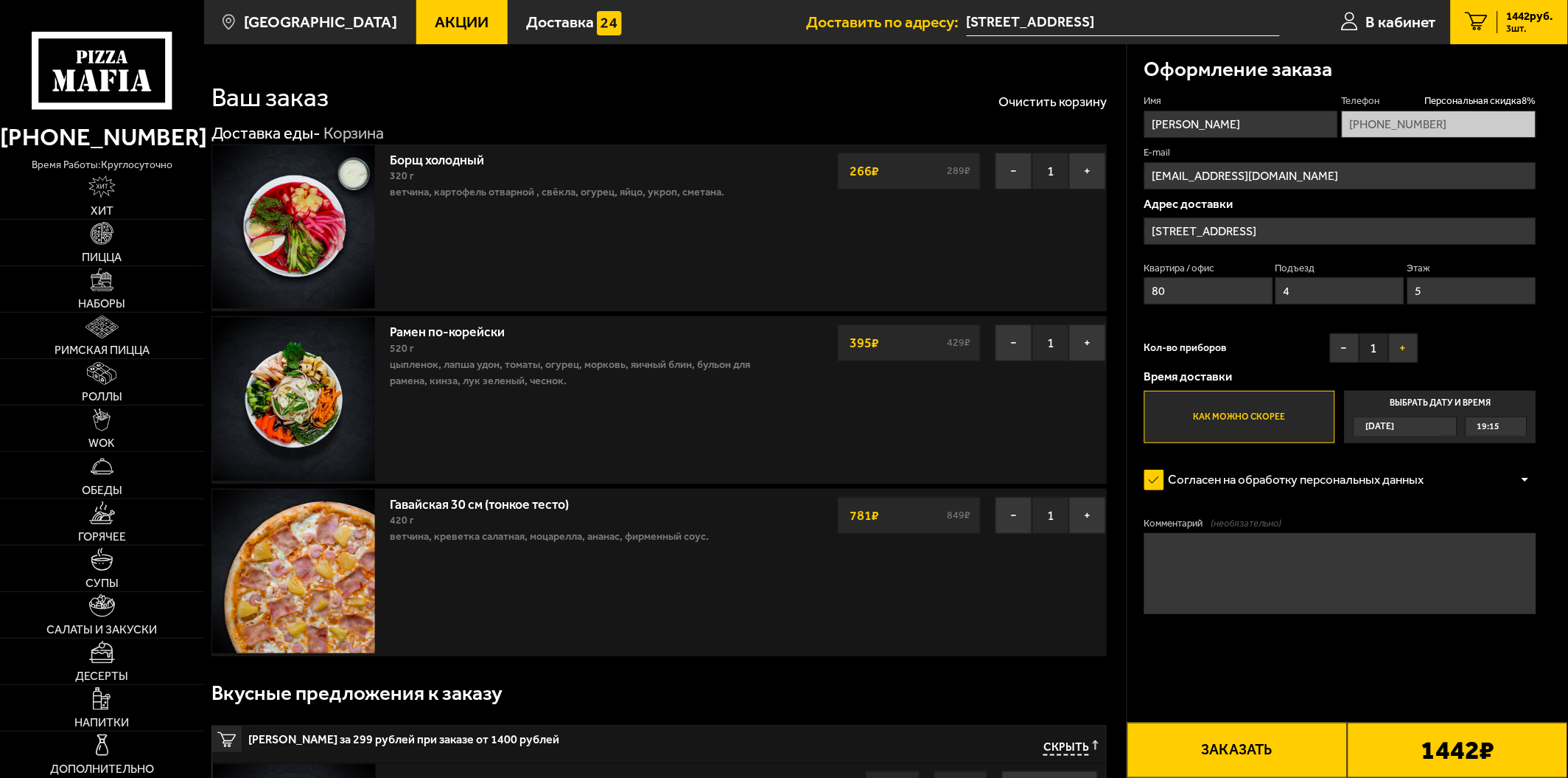
click at [1404, 345] on button "+" at bounding box center [1404, 347] width 30 height 30
click at [1266, 562] on textarea "Комментарий (необязательно)" at bounding box center [1340, 574] width 392 height 82
click at [1524, 122] on div "Оформление заказа Имя Юрий Телефон Персональная скидка 8 % +7 (958) 865-85-64 E…" at bounding box center [1348, 377] width 441 height 667
click at [1520, 101] on span "Персональная скидка 8 %" at bounding box center [1481, 101] width 111 height 14
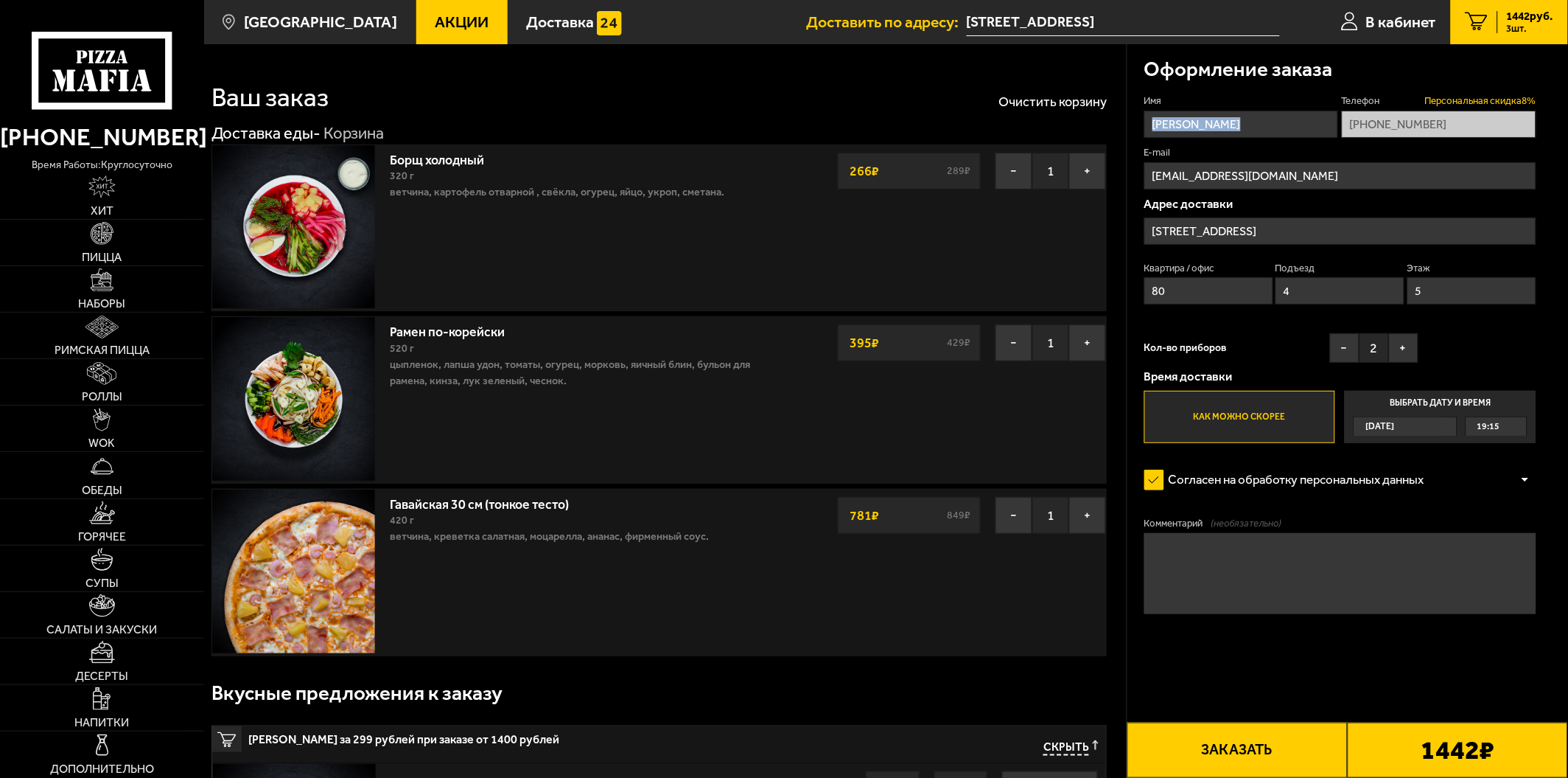
click at [1489, 100] on span "Персональная скидка 8 %" at bounding box center [1481, 101] width 111 height 14
click at [1305, 576] on textarea "Комментарий (необязательно)" at bounding box center [1340, 574] width 392 height 82
click at [1358, 596] on textarea "Комментарий (необязательно)" at bounding box center [1340, 574] width 392 height 82
click at [1260, 755] on button "Заказать" at bounding box center [1238, 750] width 220 height 55
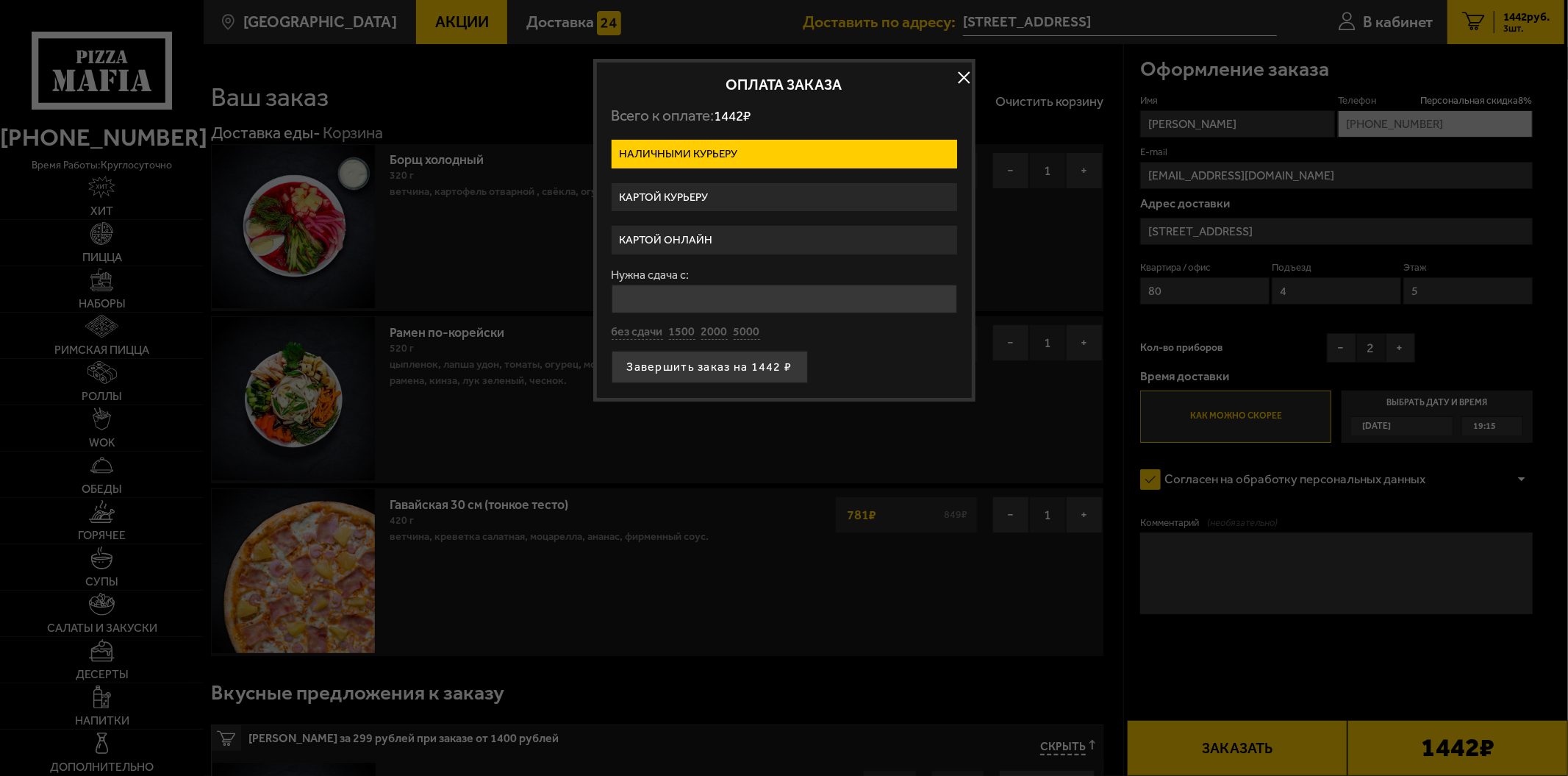
click at [683, 195] on label "Картой курьеру" at bounding box center [784, 198] width 346 height 29
click at [0, 0] on input "Картой курьеру" at bounding box center [0, 0] width 0 height 0
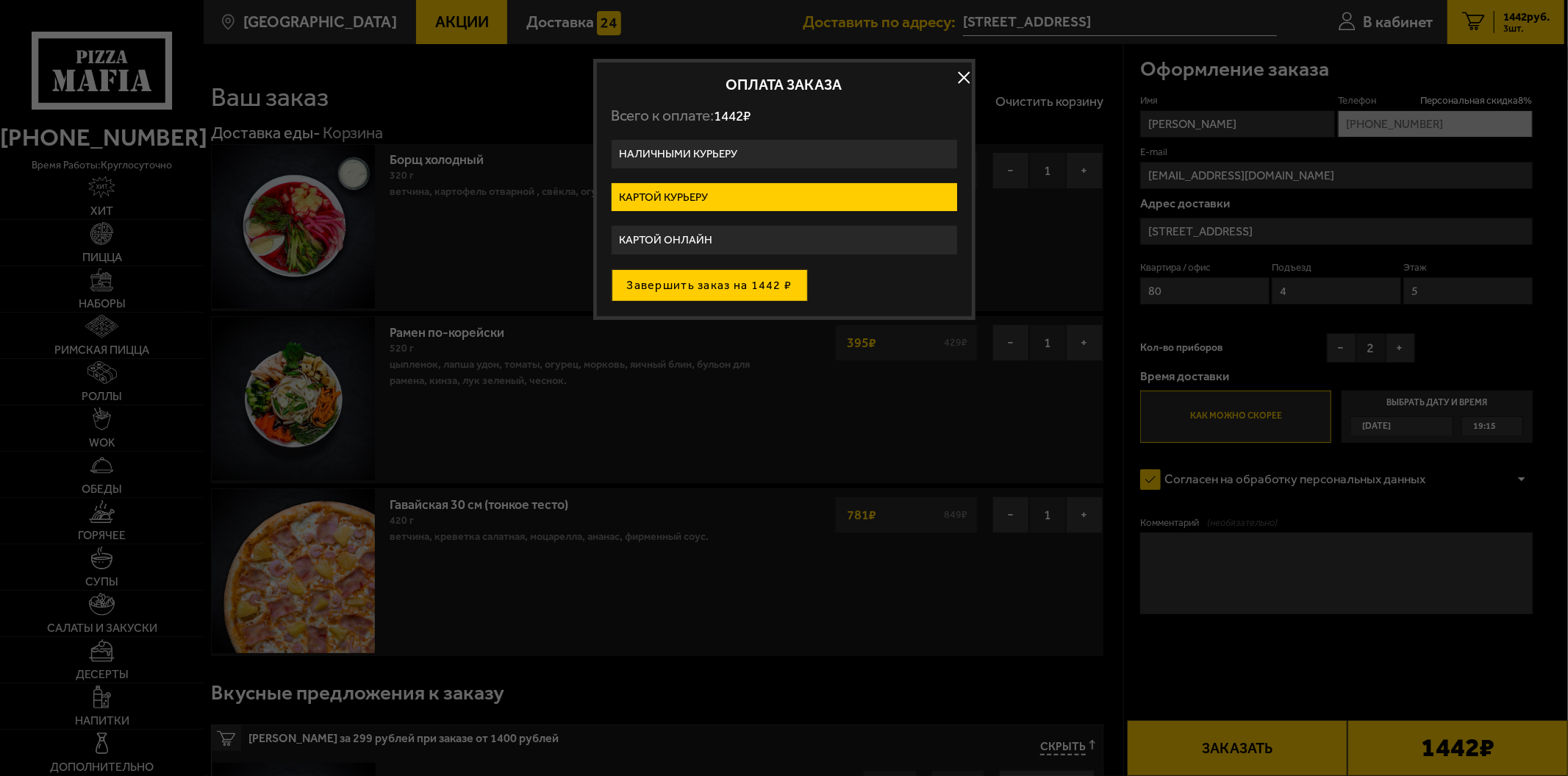
click at [710, 285] on button "Завершить заказ на 1442 ₽" at bounding box center [710, 285] width 196 height 32
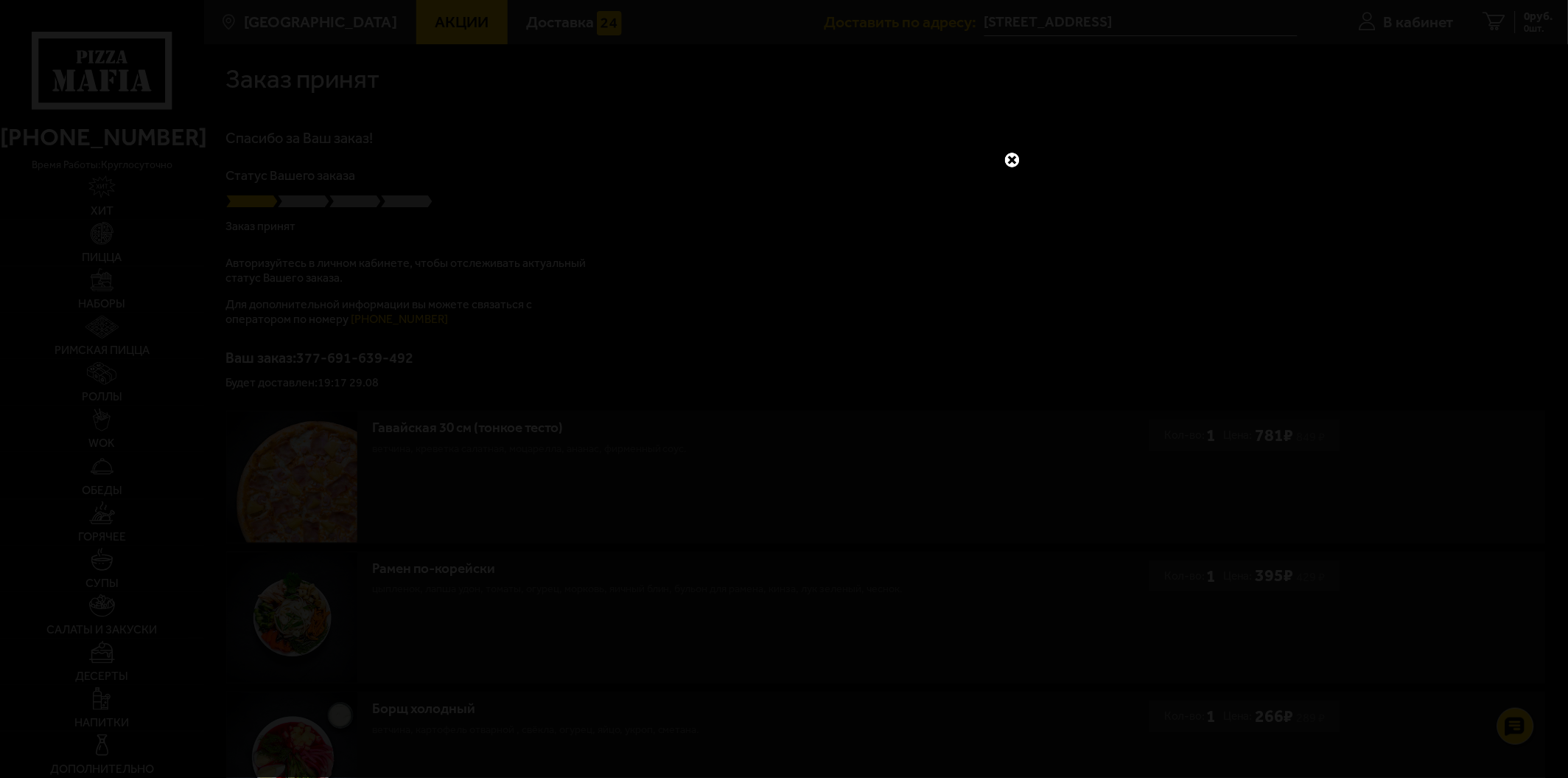
click at [1006, 156] on link at bounding box center [1012, 159] width 19 height 19
